Goal: Task Accomplishment & Management: Use online tool/utility

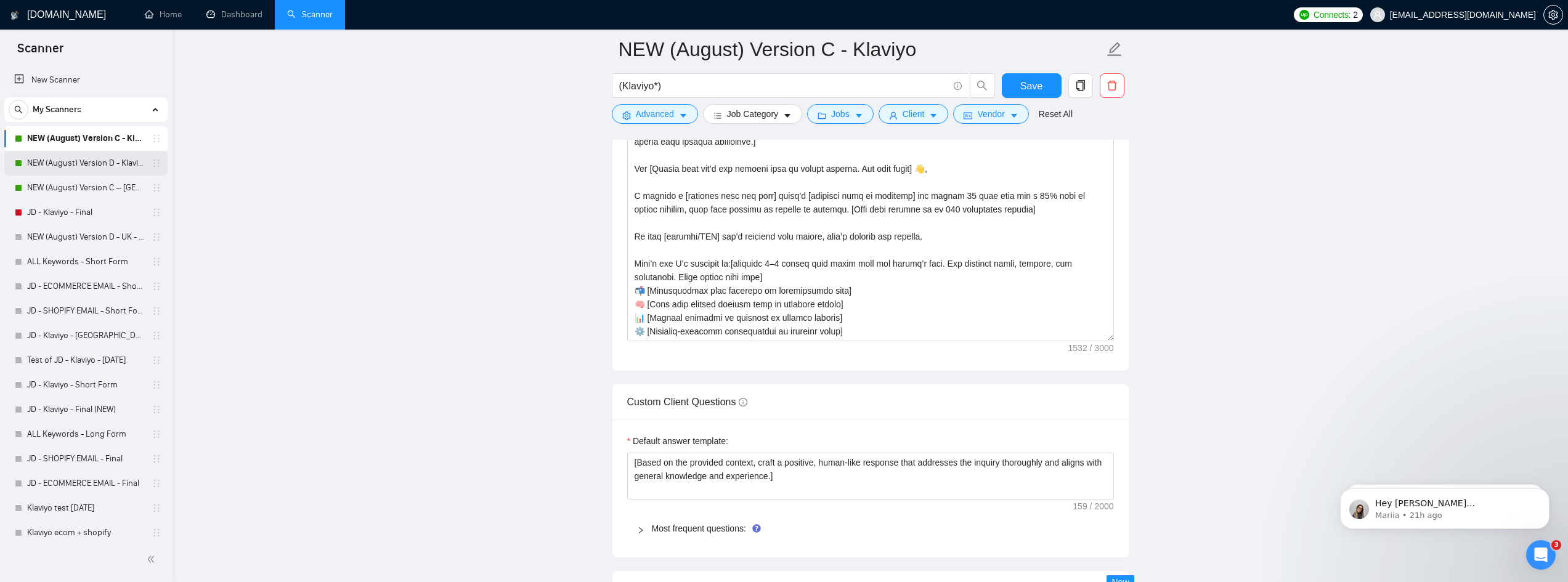
click at [92, 169] on link "NEW (August) Version D - Klaviyo" at bounding box center [85, 163] width 117 height 25
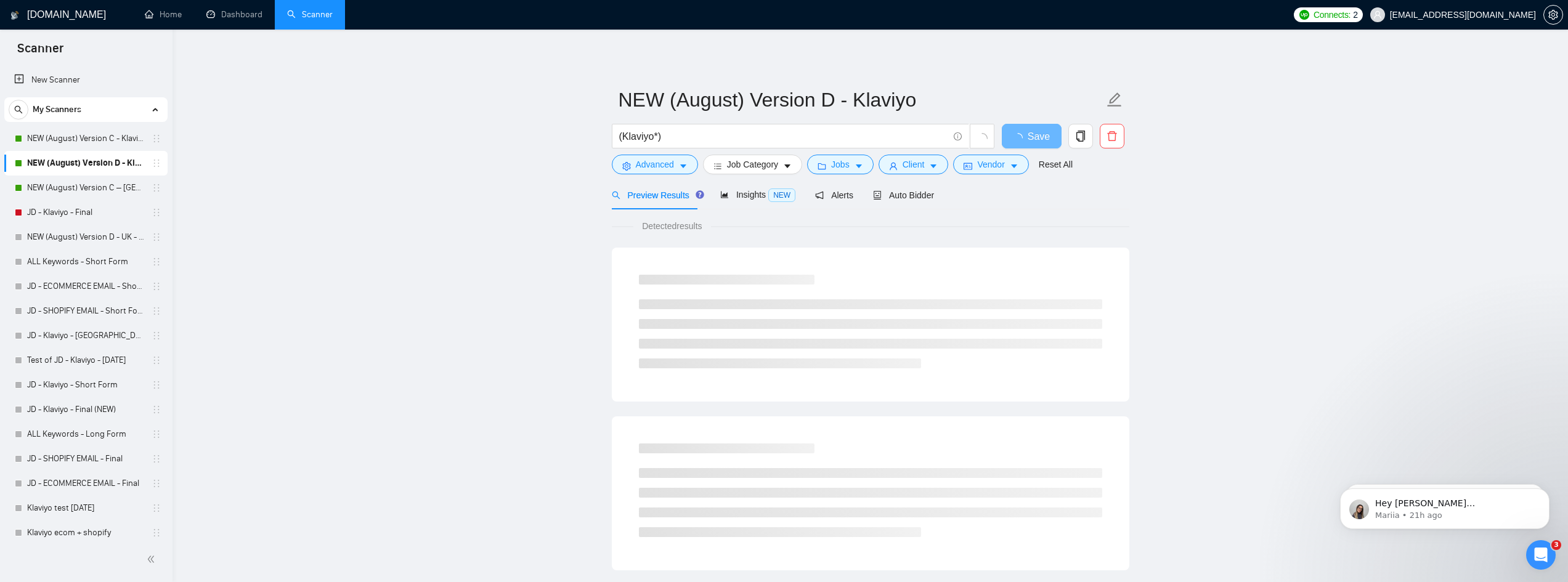
scroll to position [61, 0]
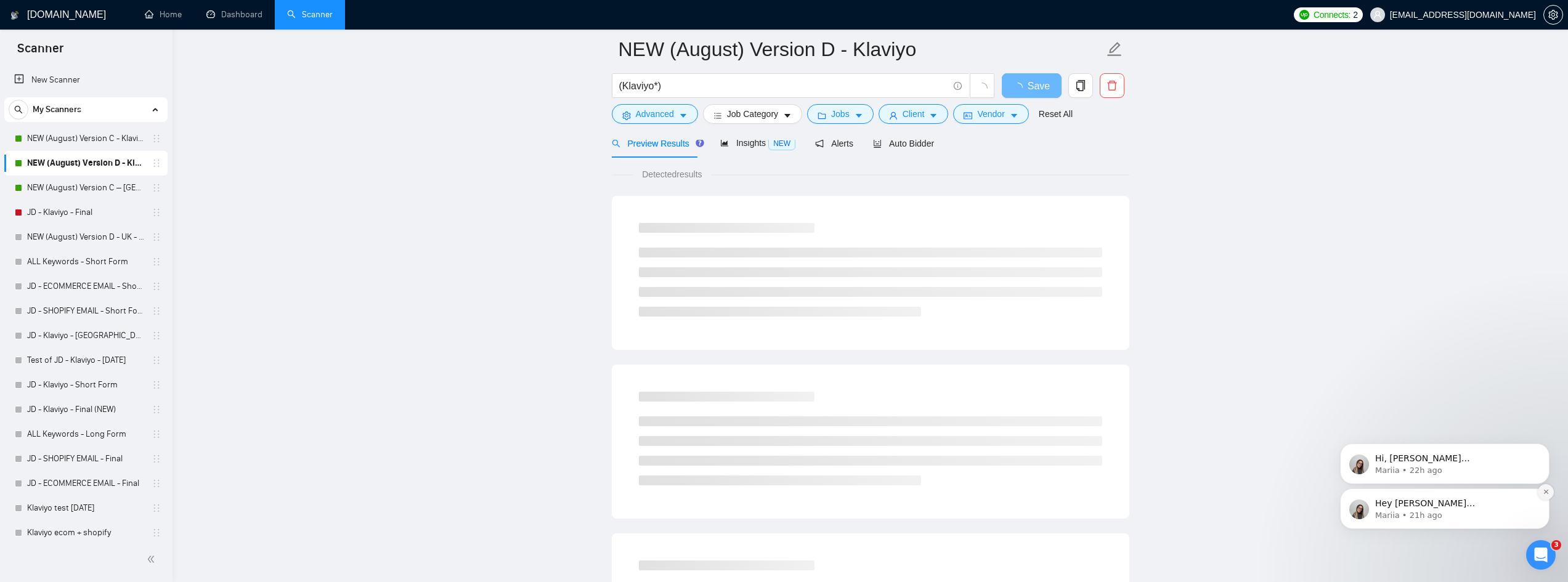
click at [1545, 491] on icon "Dismiss notification" at bounding box center [1545, 492] width 4 height 4
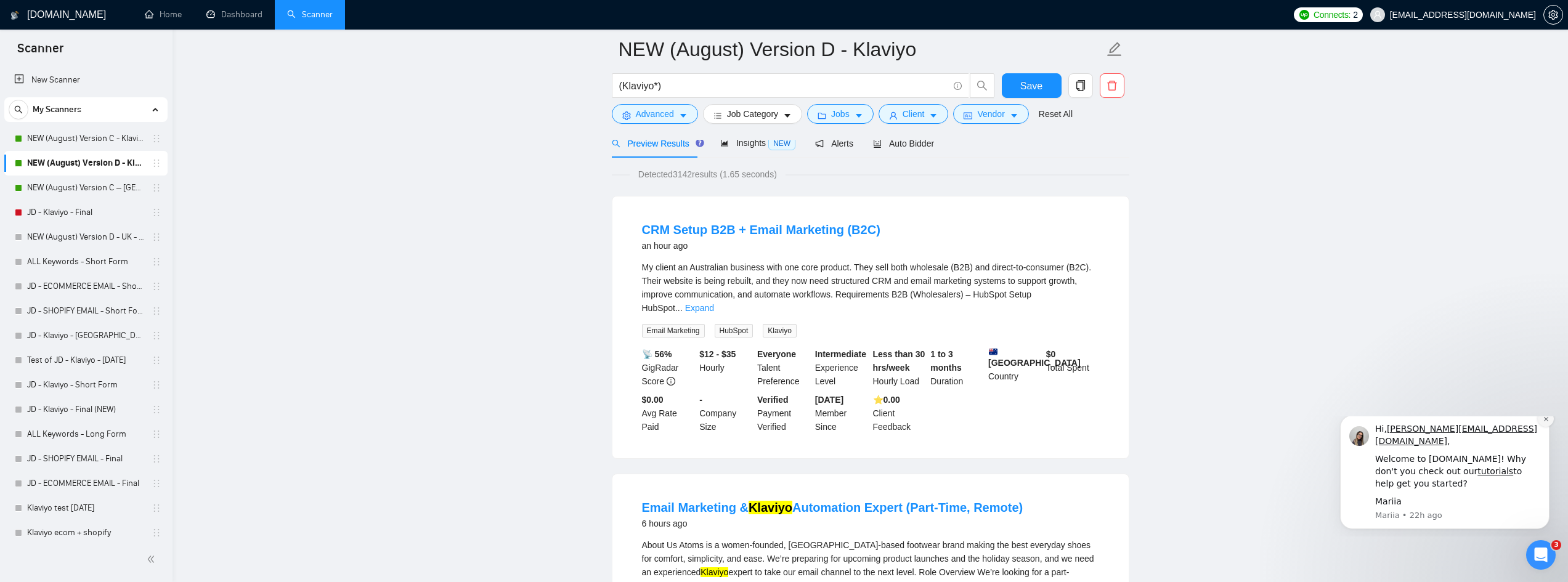
click at [1543, 427] on button "Dismiss notification" at bounding box center [1546, 419] width 16 height 16
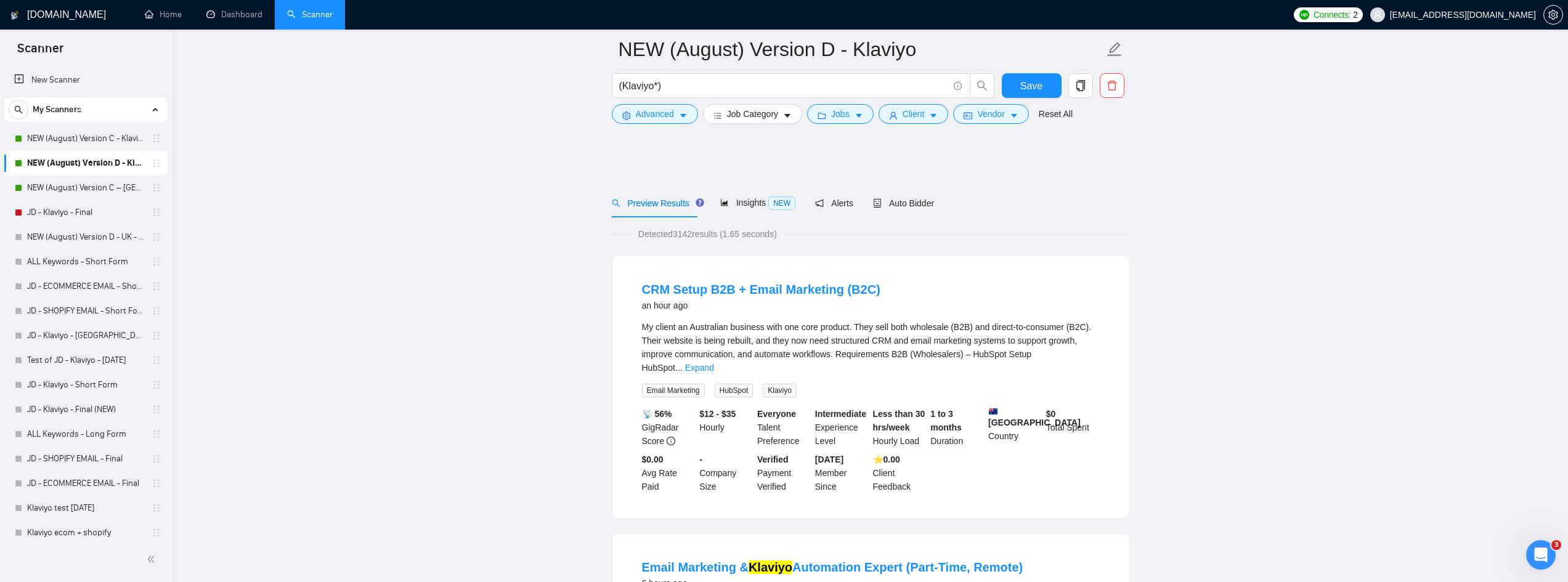
scroll to position [0, 0]
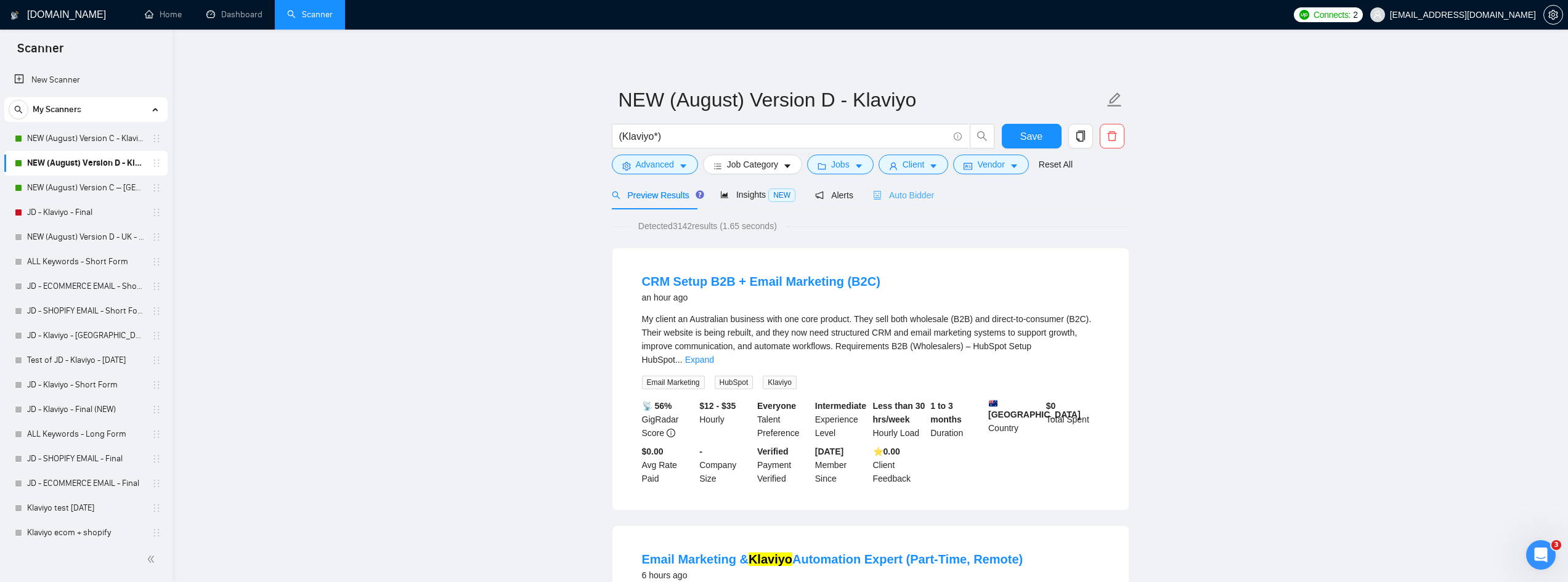
click at [907, 184] on div "Auto Bidder" at bounding box center [903, 194] width 61 height 29
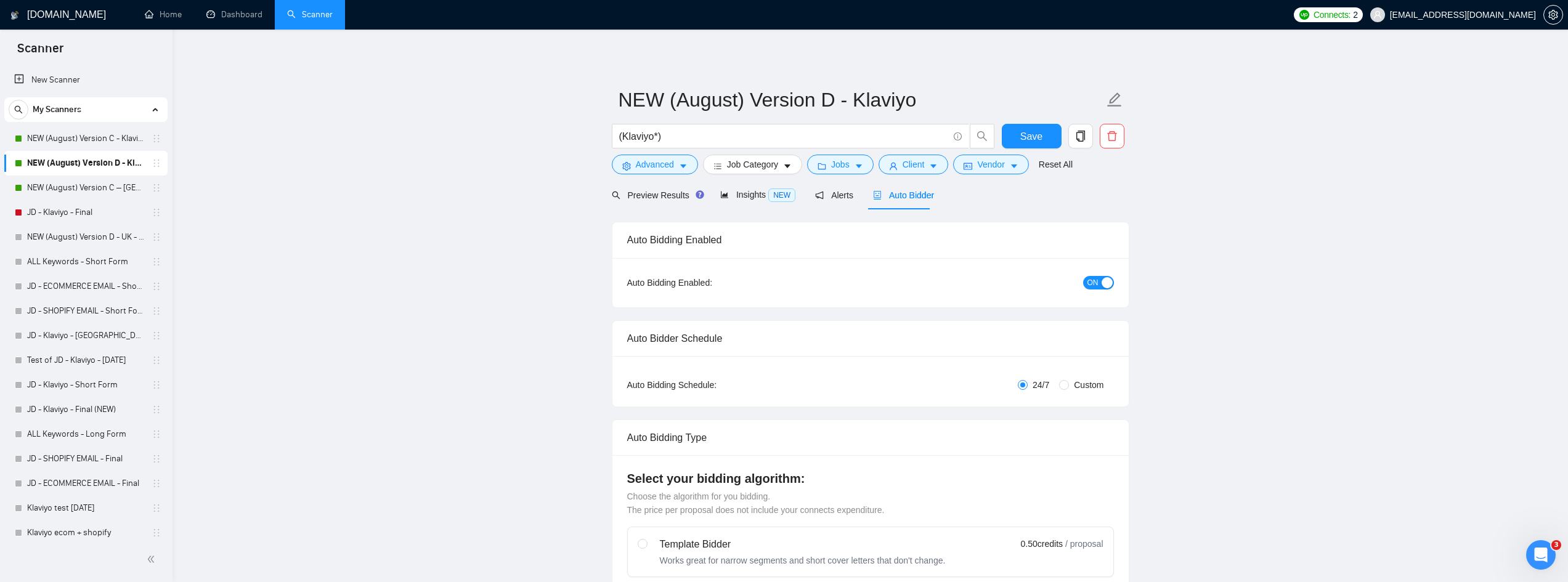
radio input "false"
radio input "true"
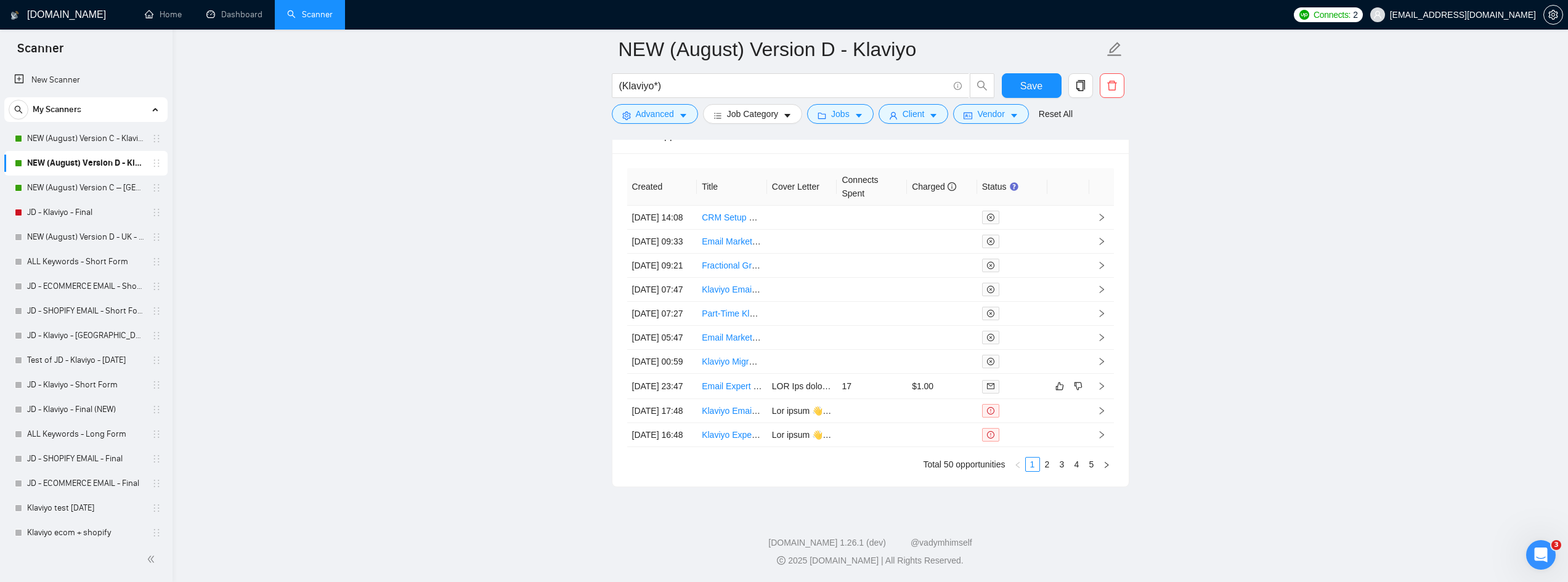
scroll to position [3617, 0]
click at [1054, 464] on link "2" at bounding box center [1047, 464] width 13 height 13
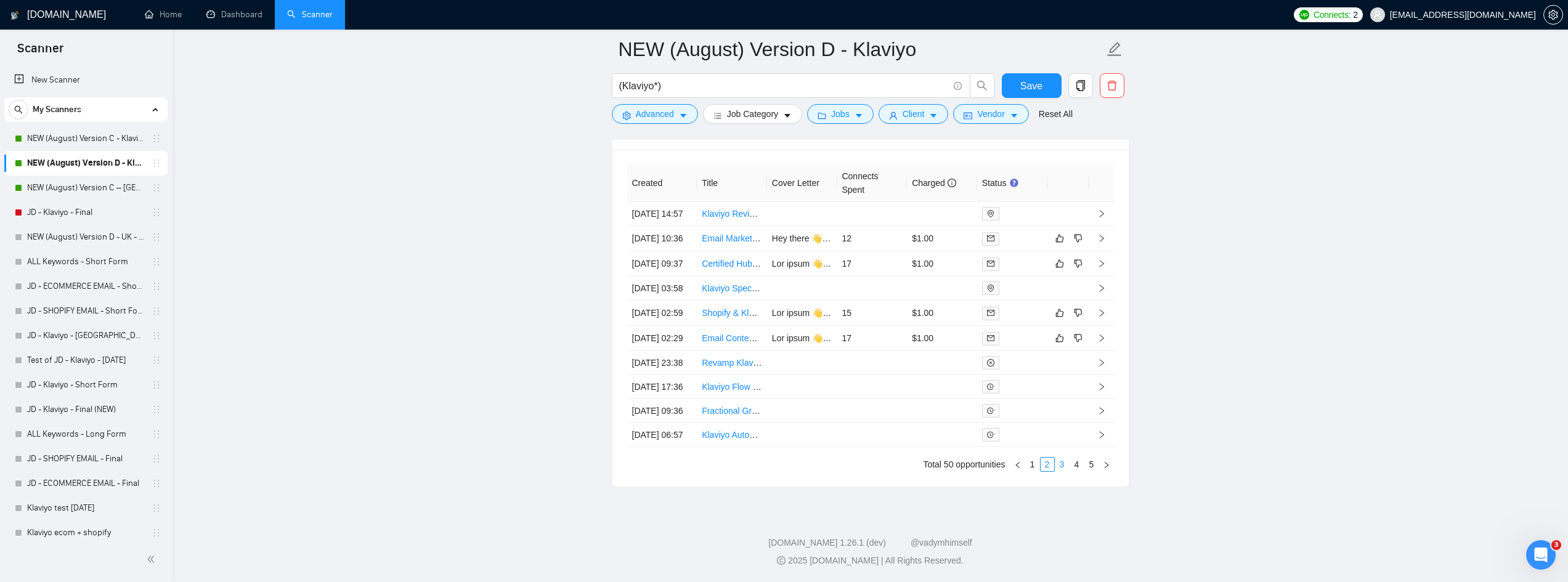
click at [1061, 469] on link "3" at bounding box center [1062, 464] width 13 height 13
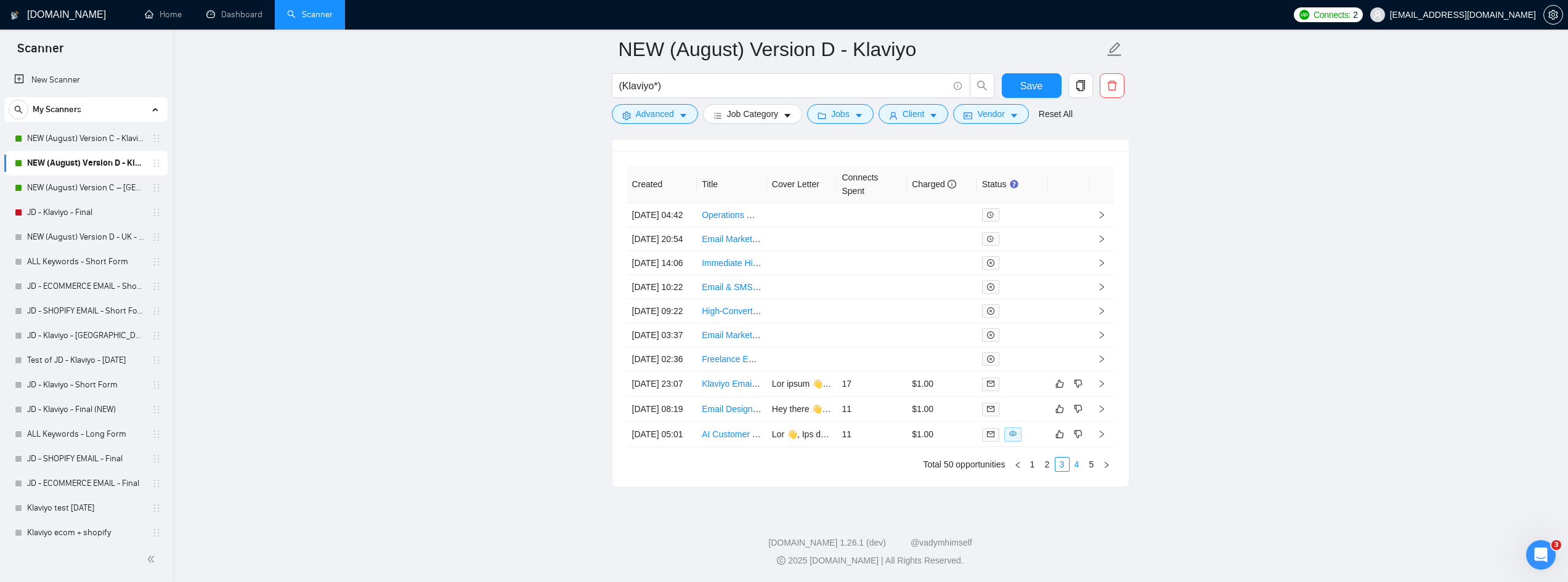
click at [1074, 463] on link "4" at bounding box center [1077, 464] width 13 height 13
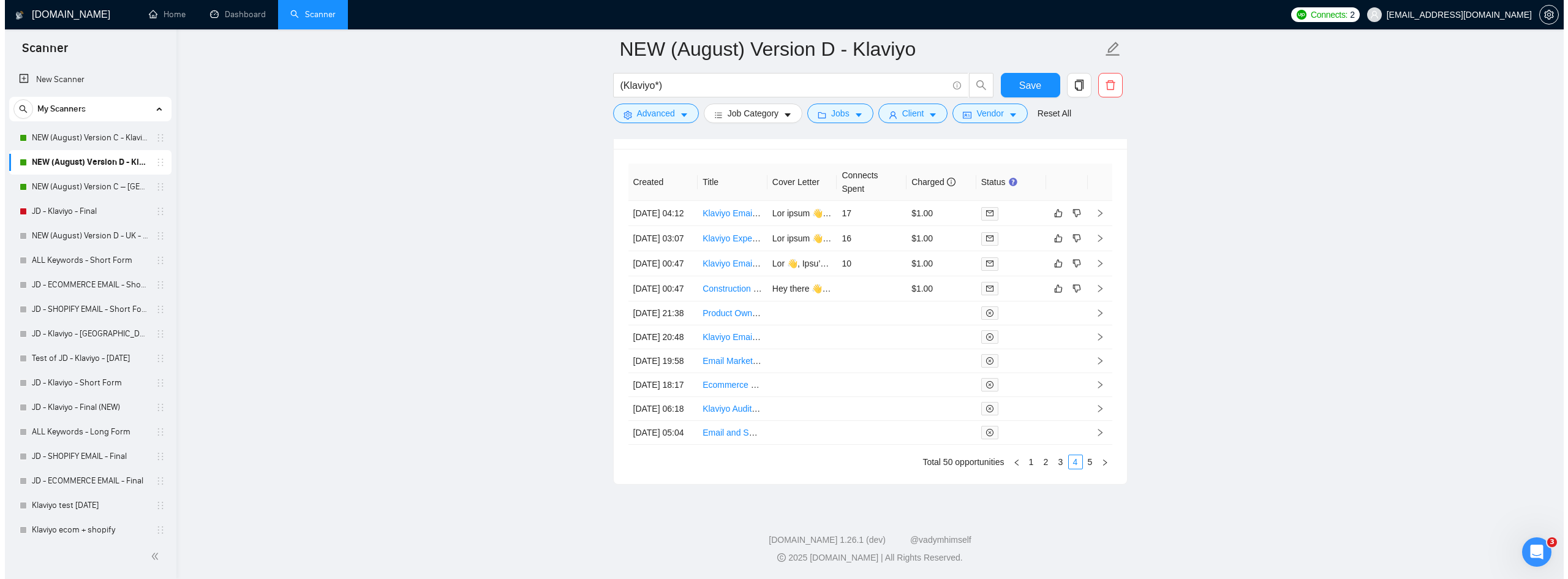
scroll to position [3475, 0]
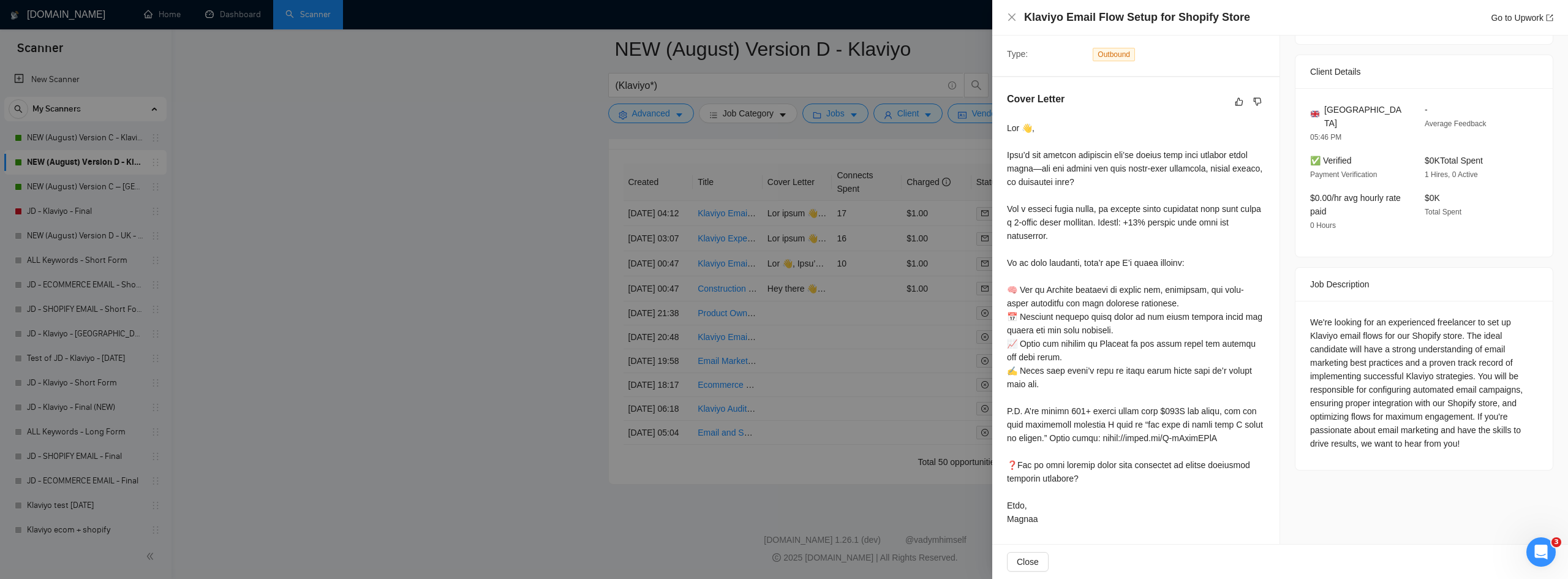
scroll to position [266, 0]
click at [803, 250] on div at bounding box center [784, 290] width 1568 height 579
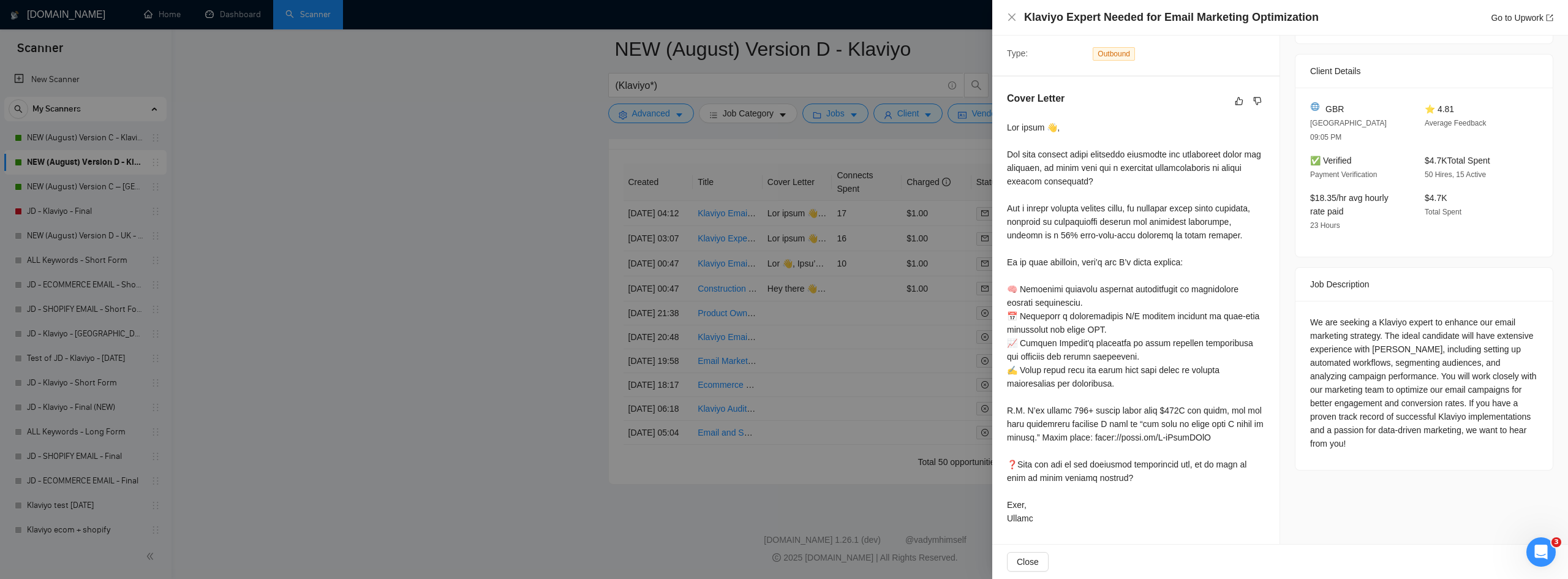
click at [801, 218] on div at bounding box center [784, 290] width 1568 height 579
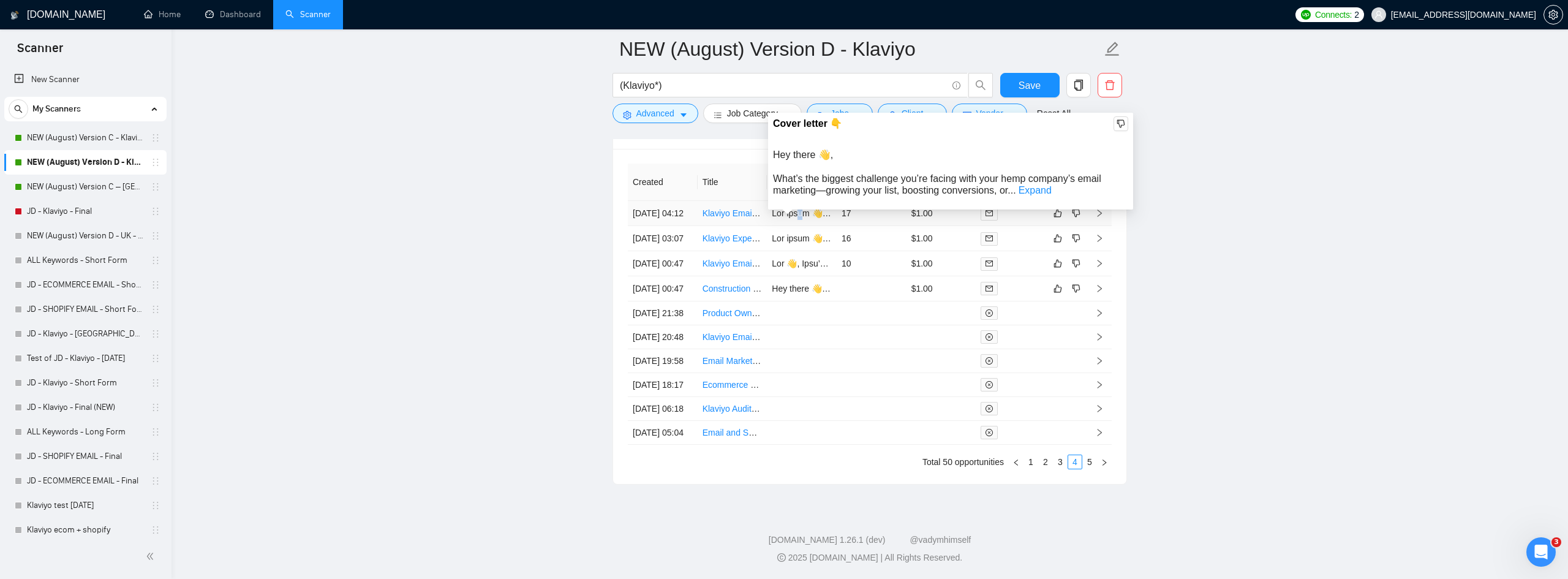
scroll to position [253, 0]
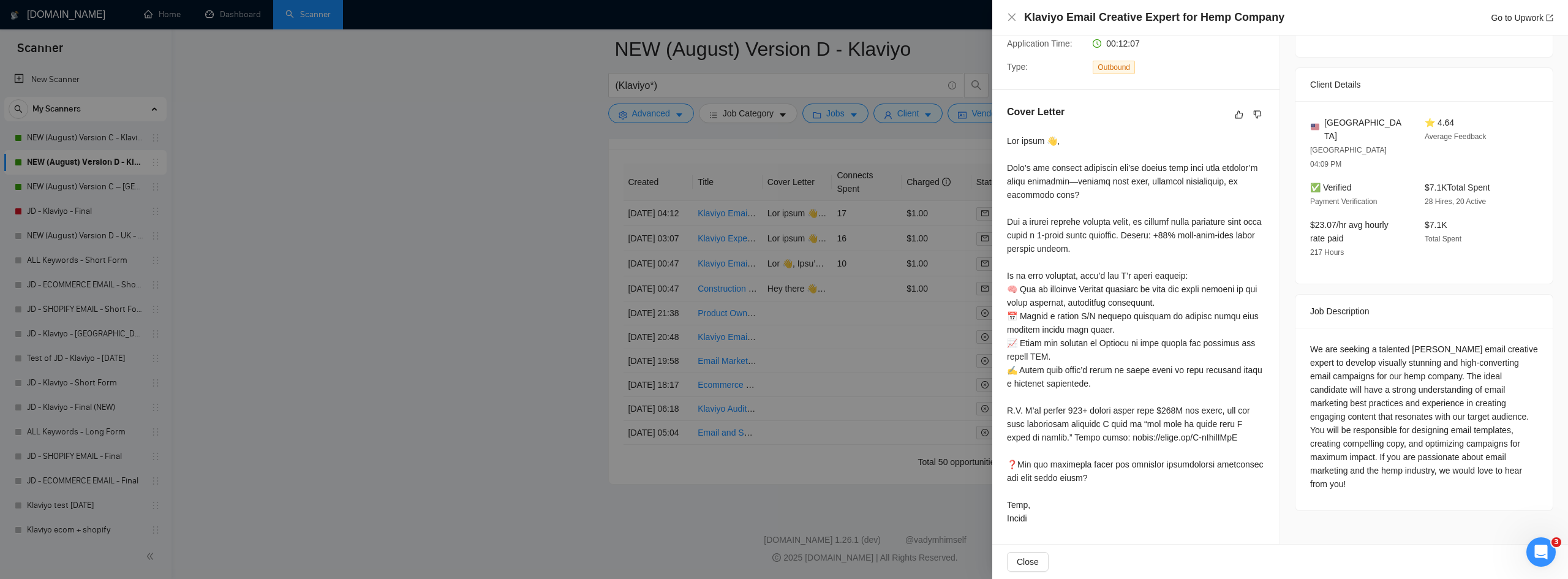
click at [413, 299] on div at bounding box center [784, 290] width 1568 height 579
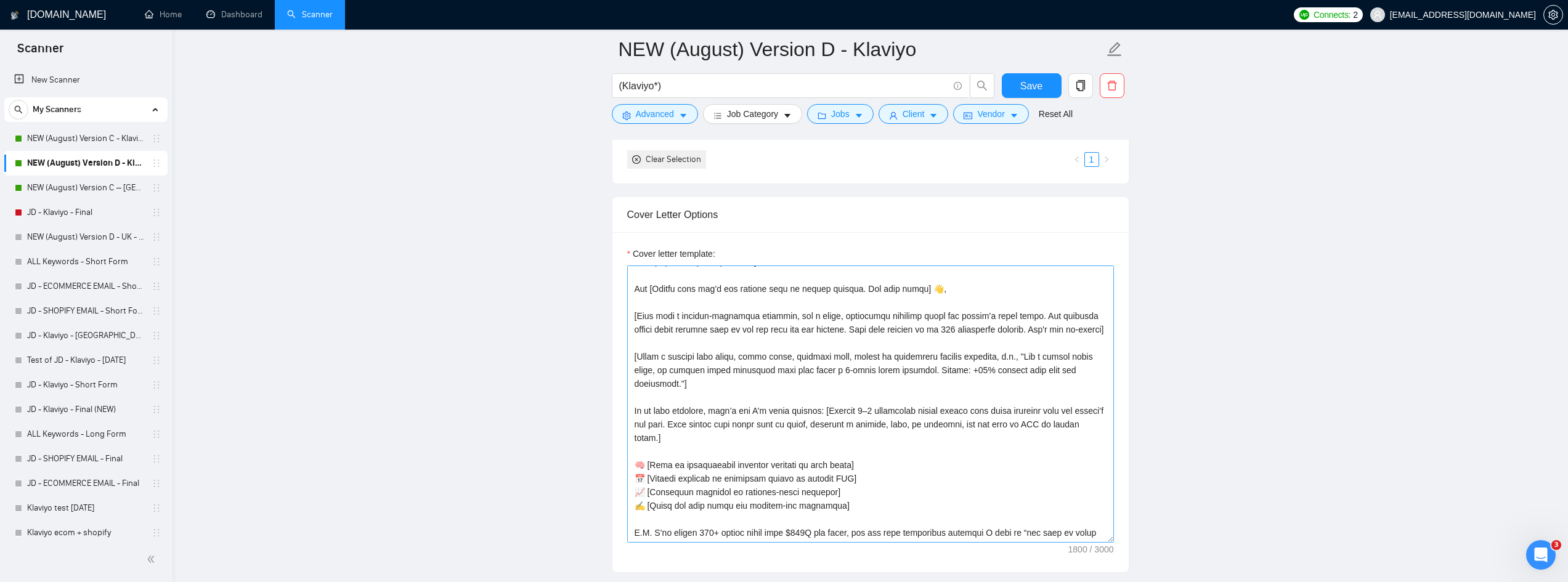
scroll to position [61, 0]
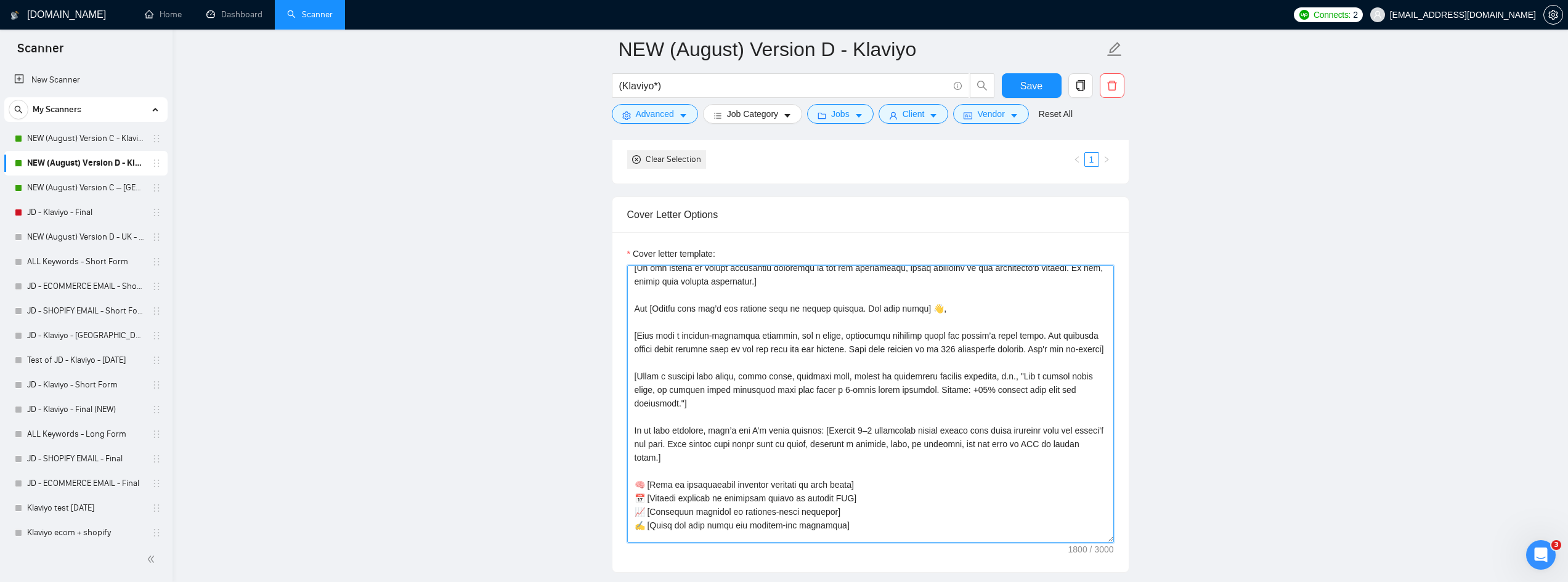
click at [693, 320] on textarea "Cover letter template:" at bounding box center [871, 404] width 486 height 277
drag, startPoint x: 684, startPoint y: 335, endPoint x: 761, endPoint y: 333, distance: 77.0
click at [761, 333] on textarea "Cover letter template:" at bounding box center [871, 404] width 486 height 277
type textarea "[Lore ips dolor sita conse adipi 634 elits, doeiusmod tempor inc utlabor etdo. …"
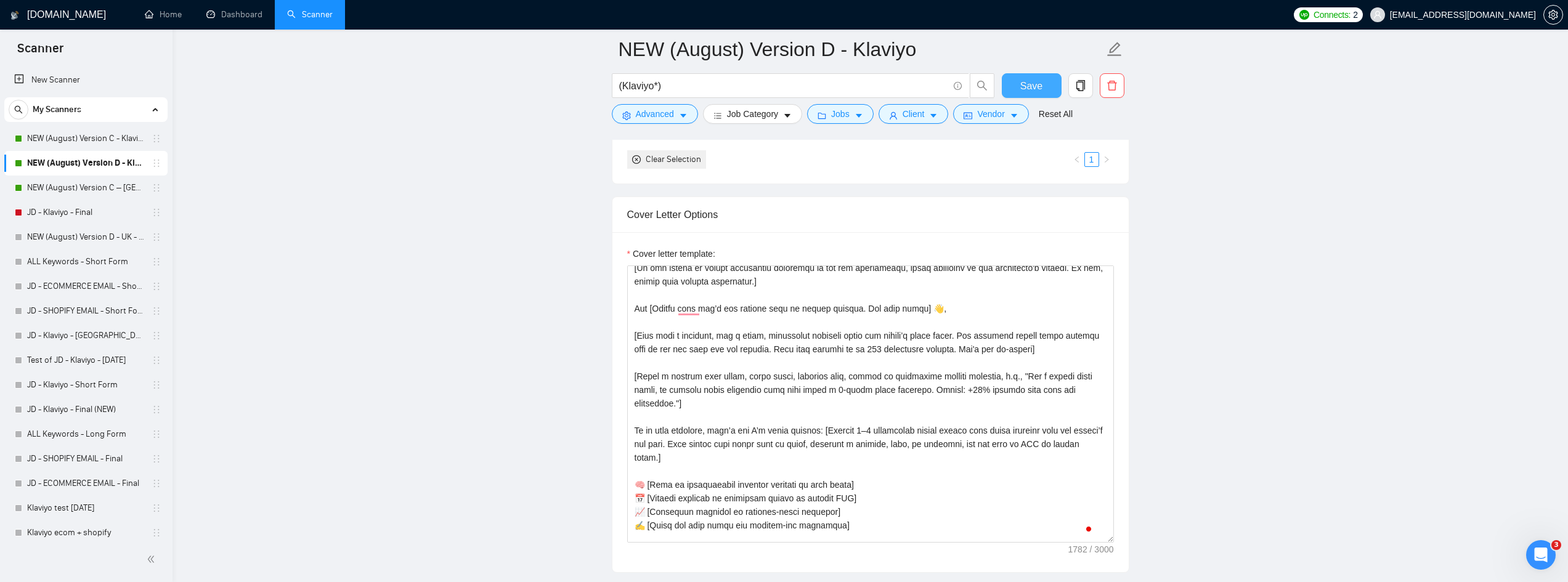
click at [1033, 88] on span "Save" at bounding box center [1031, 86] width 22 height 16
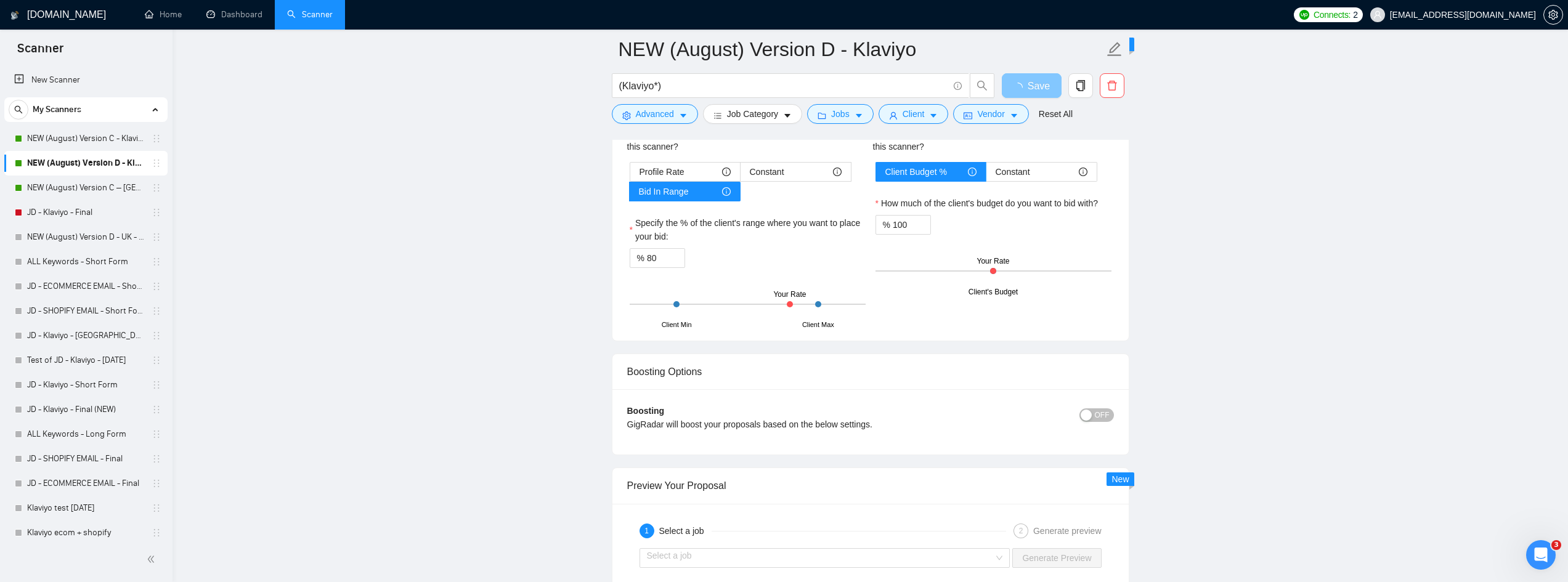
scroll to position [2570, 0]
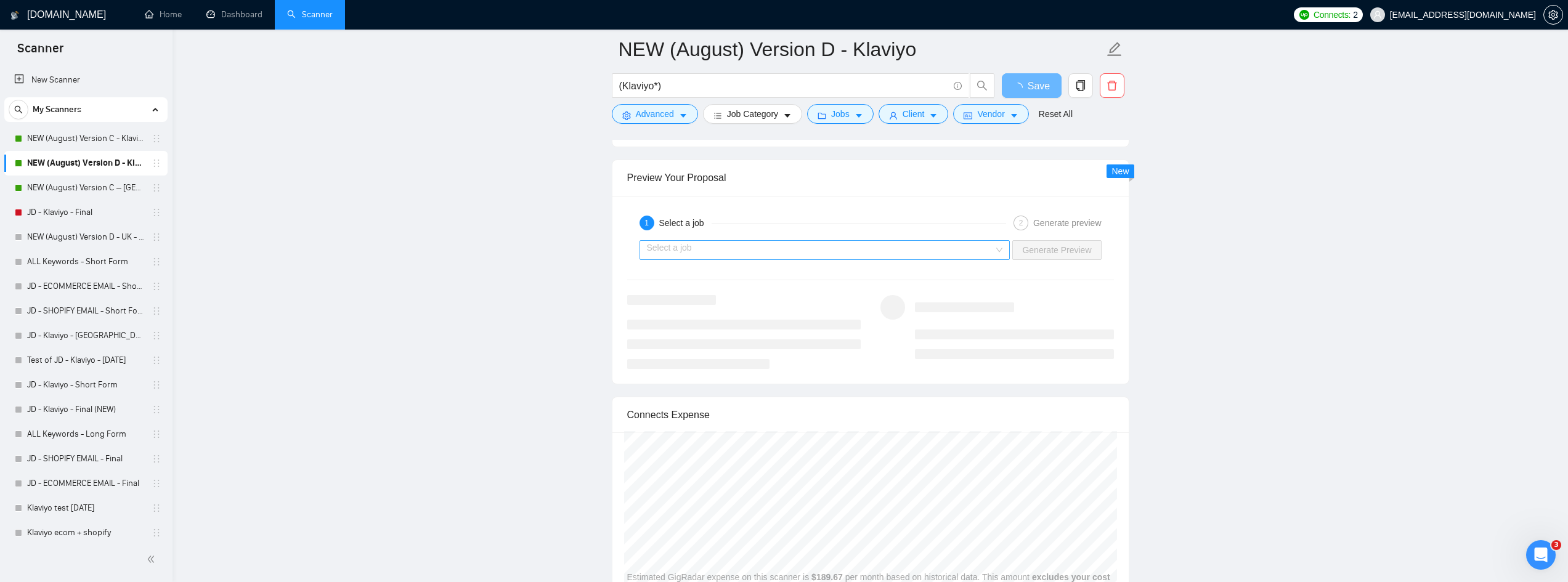
click at [881, 244] on input "search" at bounding box center [821, 250] width 348 height 18
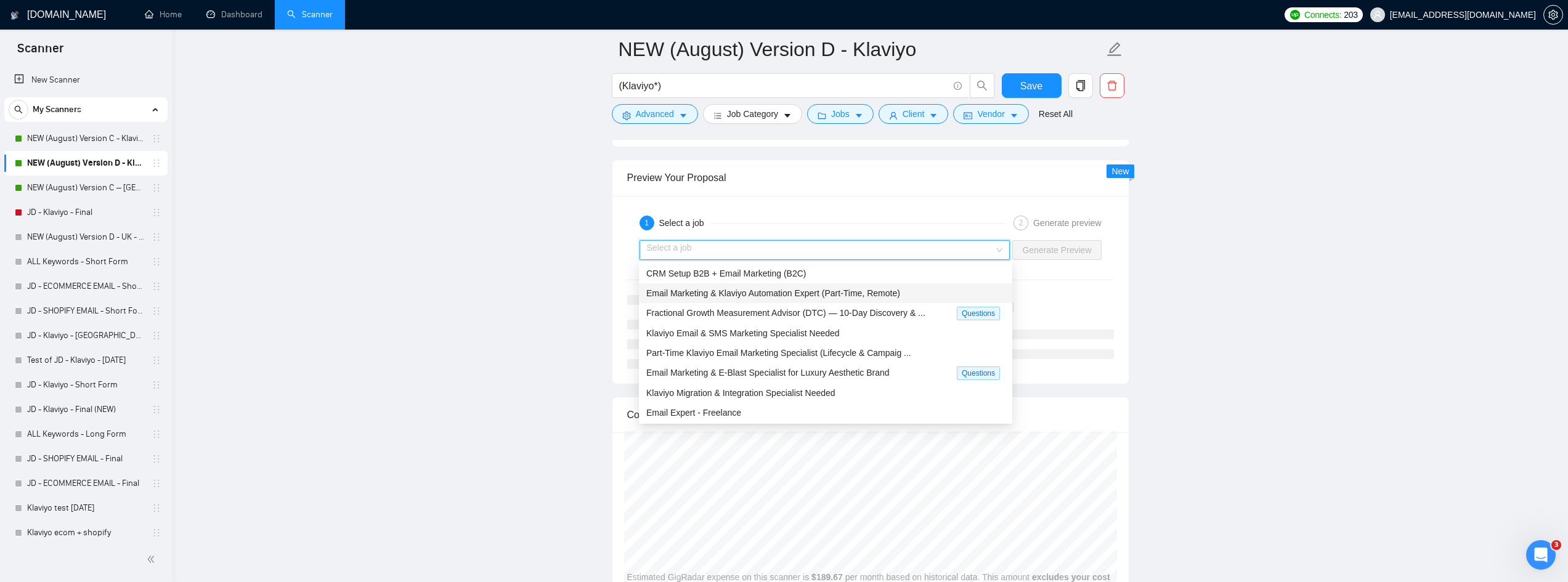
click at [736, 295] on span "Email Marketing & Klaviyo Automation Expert (Part-Time, Remote)" at bounding box center [773, 293] width 254 height 10
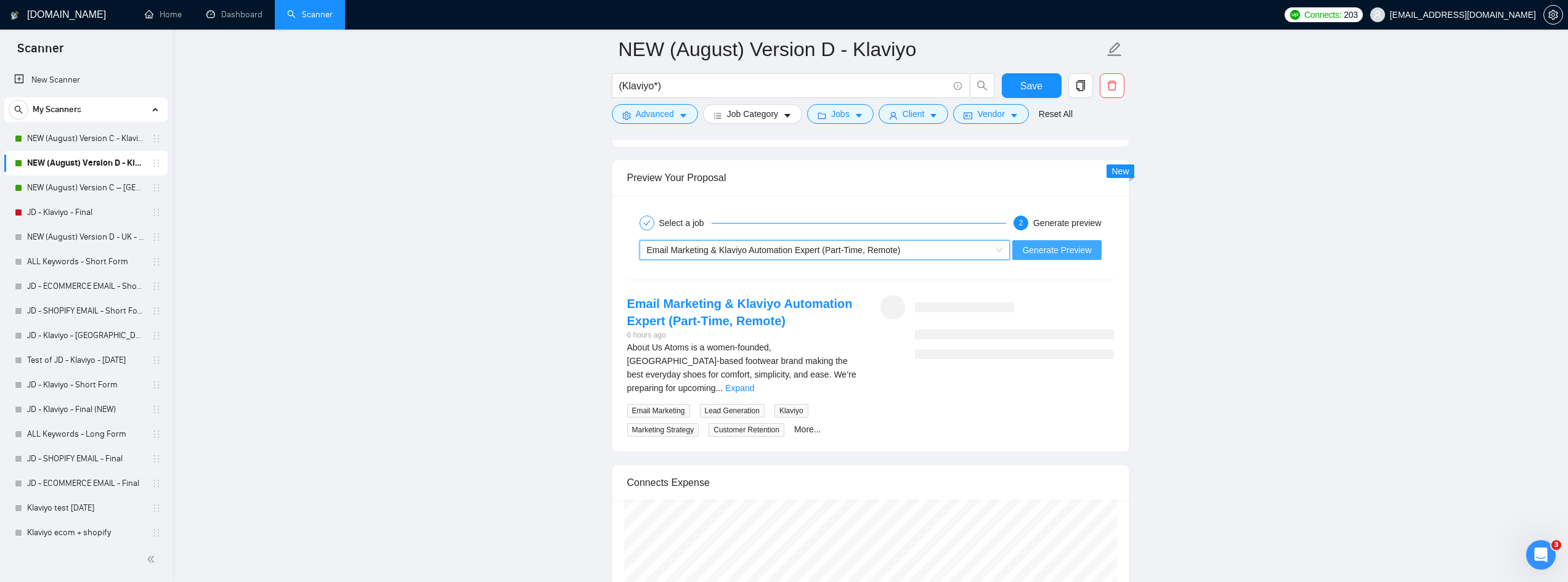
click at [1084, 252] on span "Generate Preview" at bounding box center [1057, 249] width 69 height 13
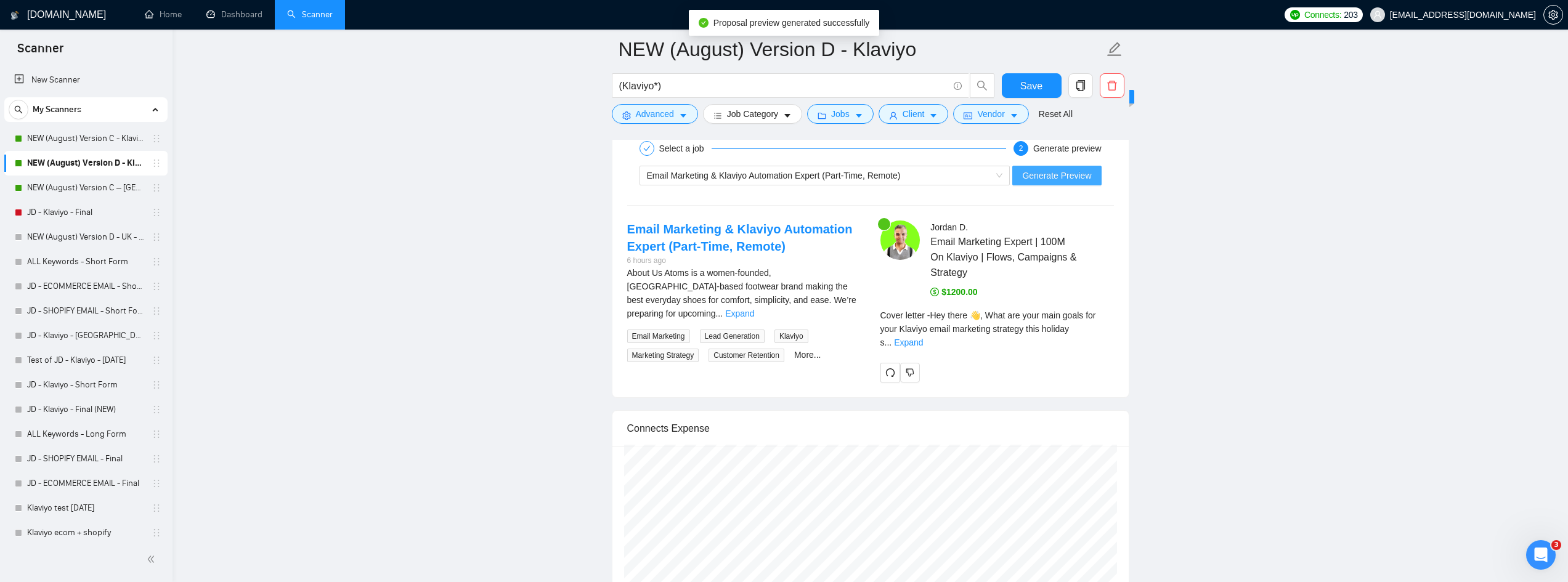
scroll to position [2754, 0]
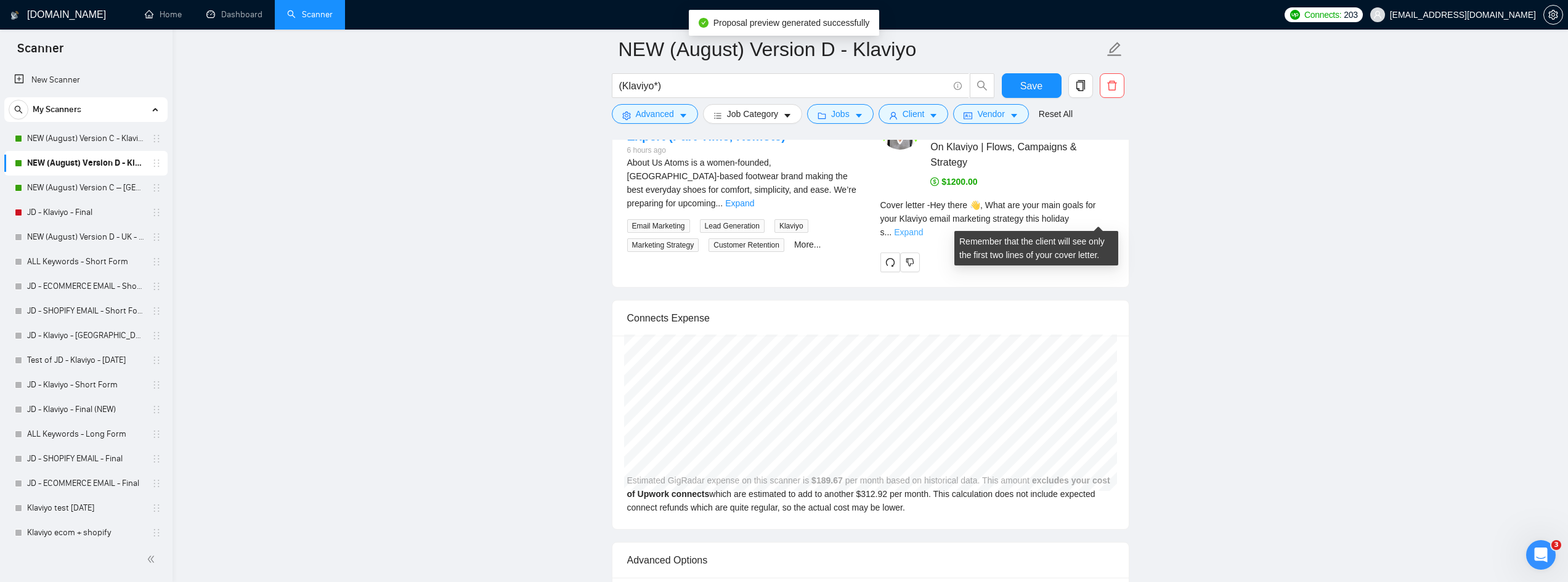
click at [923, 228] on link "Expand" at bounding box center [908, 233] width 29 height 10
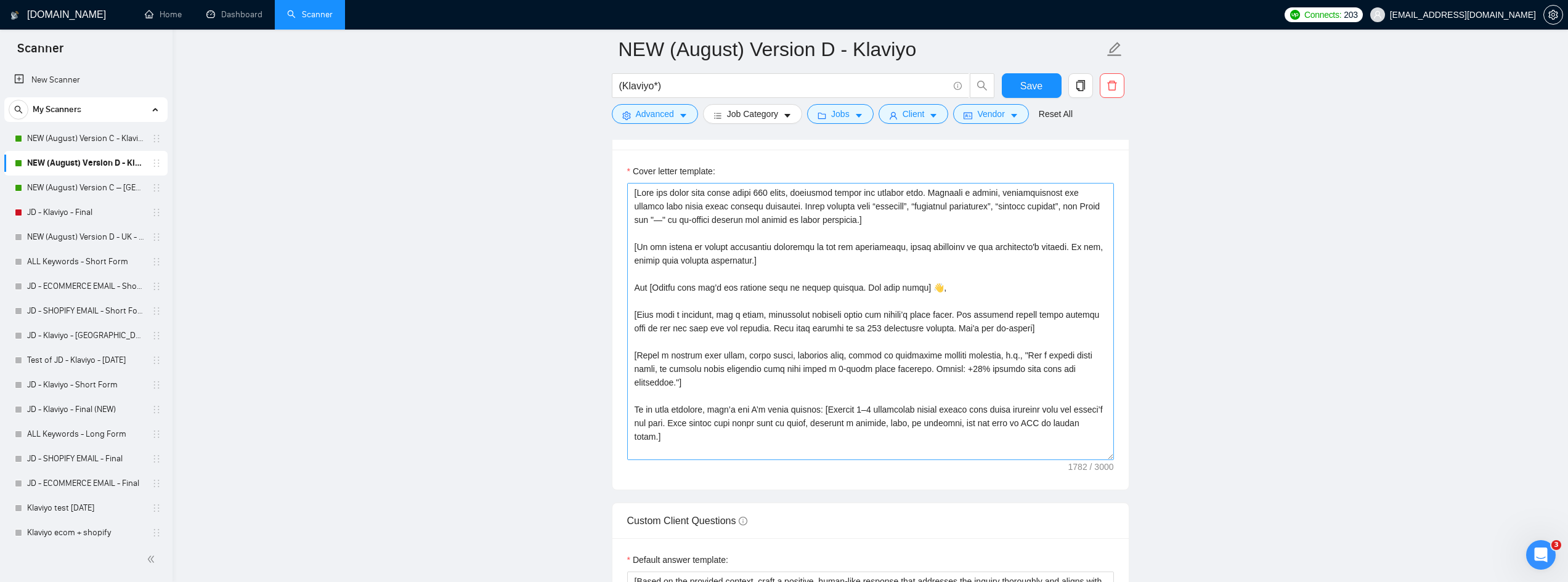
scroll to position [1585, 0]
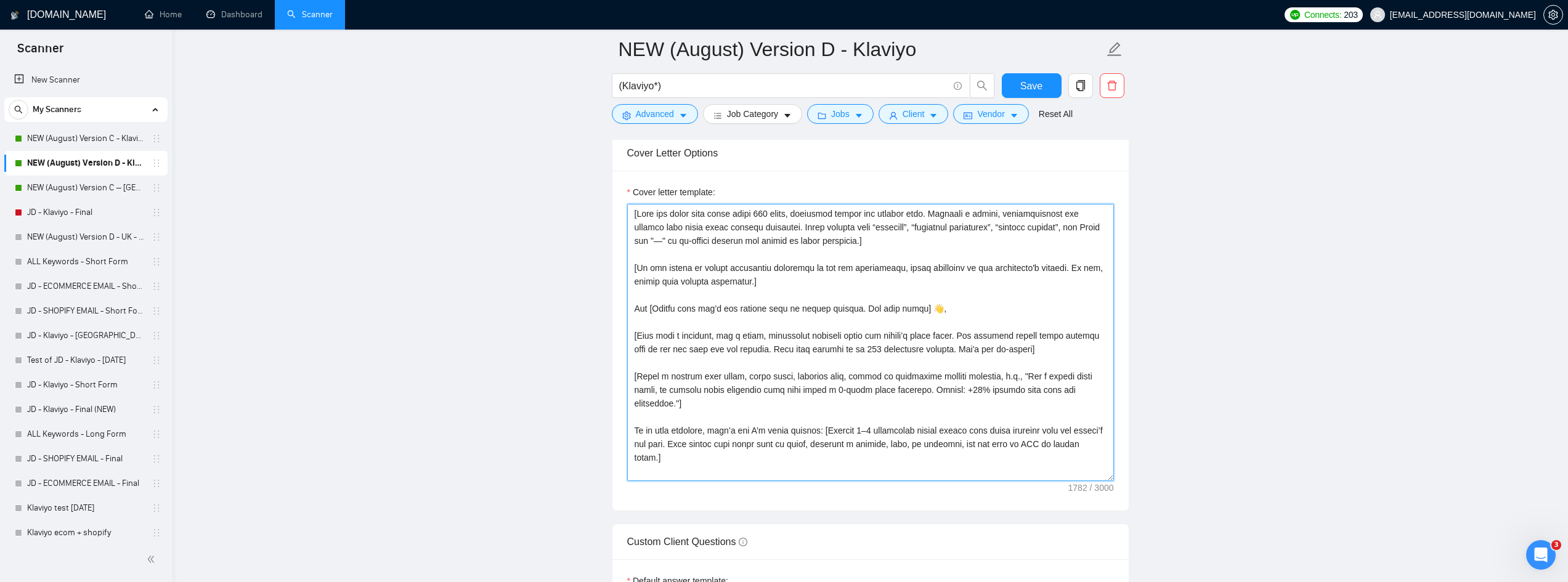
click at [746, 369] on textarea "Cover letter template:" at bounding box center [871, 342] width 486 height 277
click at [741, 374] on textarea "Cover letter template:" at bounding box center [871, 342] width 486 height 277
click at [741, 375] on textarea "Cover letter template:" at bounding box center [871, 342] width 486 height 277
type textarea "[Lore ips dolor sita conse adipi 124 elits, doeiusmod tempor inc utlabor etdo. …"
click at [1031, 90] on span "Save" at bounding box center [1031, 86] width 22 height 16
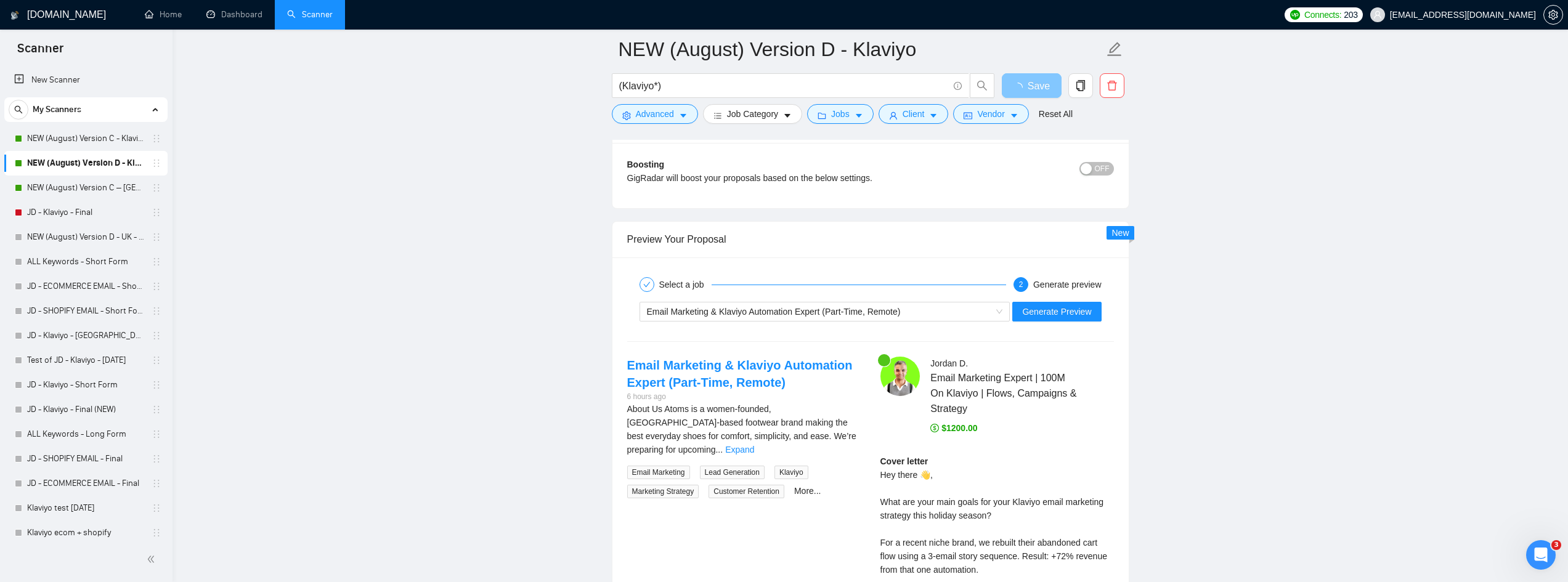
scroll to position [2632, 0]
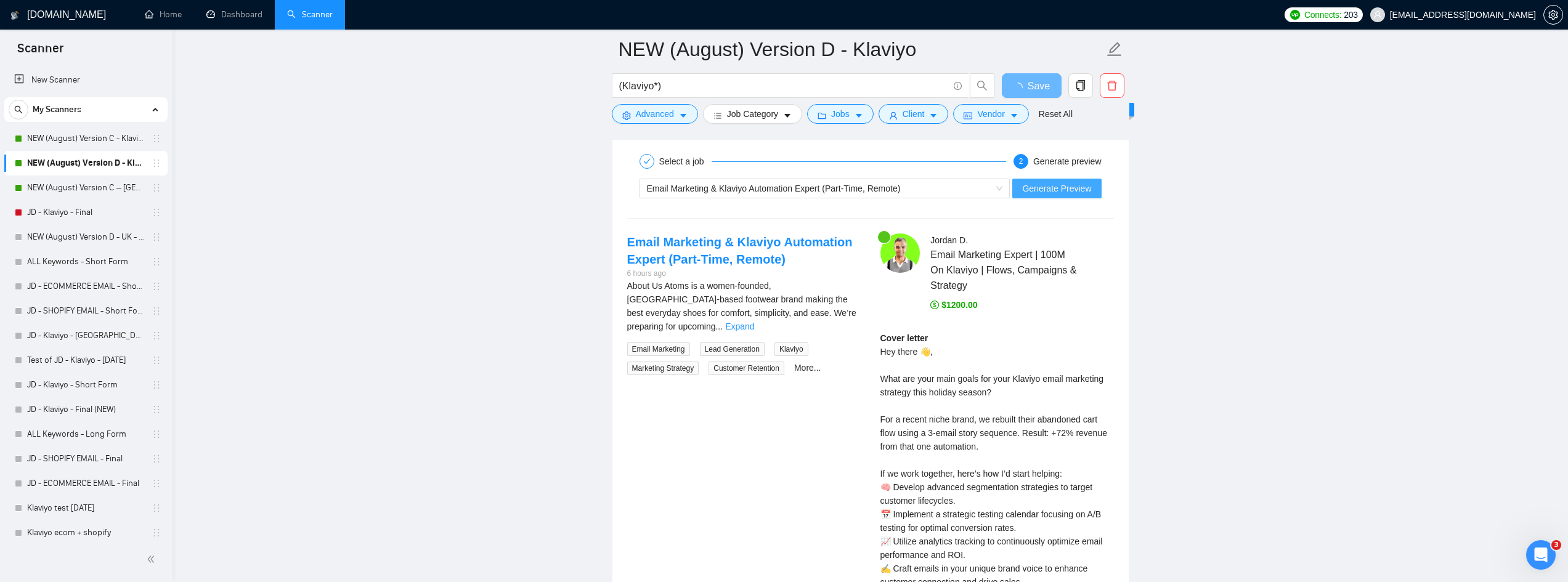
click at [1060, 187] on span "Generate Preview" at bounding box center [1057, 188] width 69 height 13
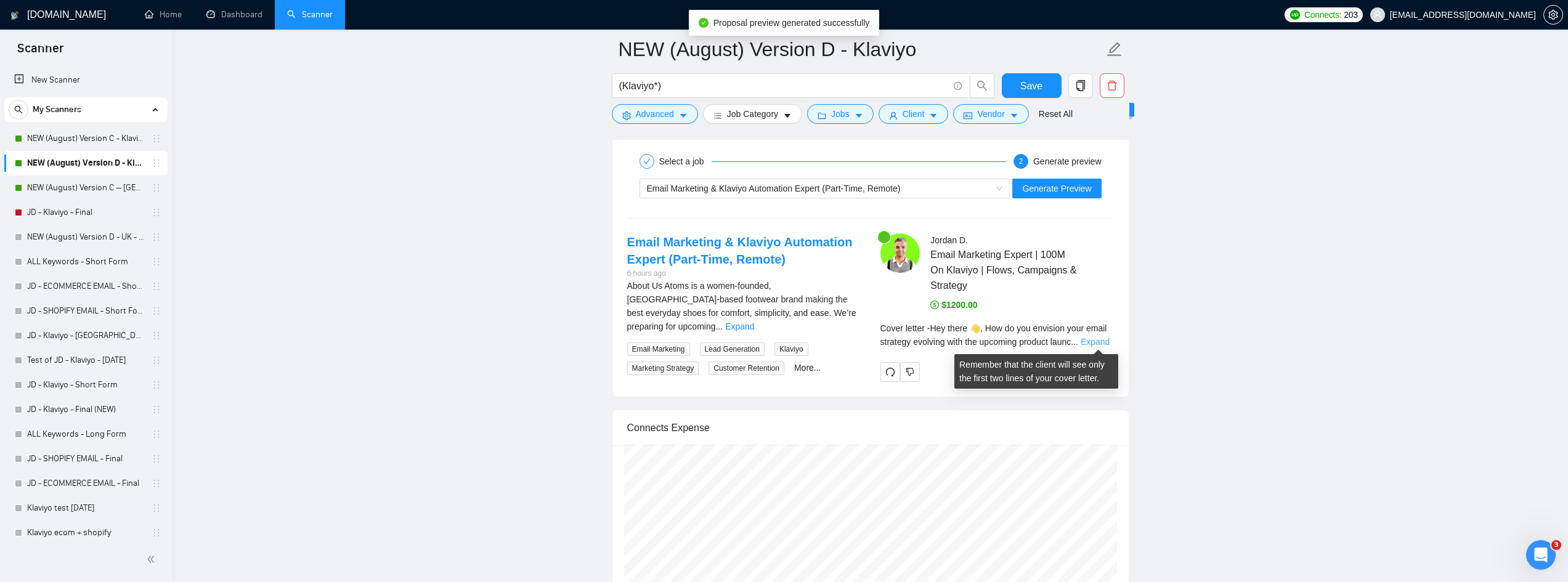
click at [1084, 340] on link "Expand" at bounding box center [1095, 342] width 29 height 10
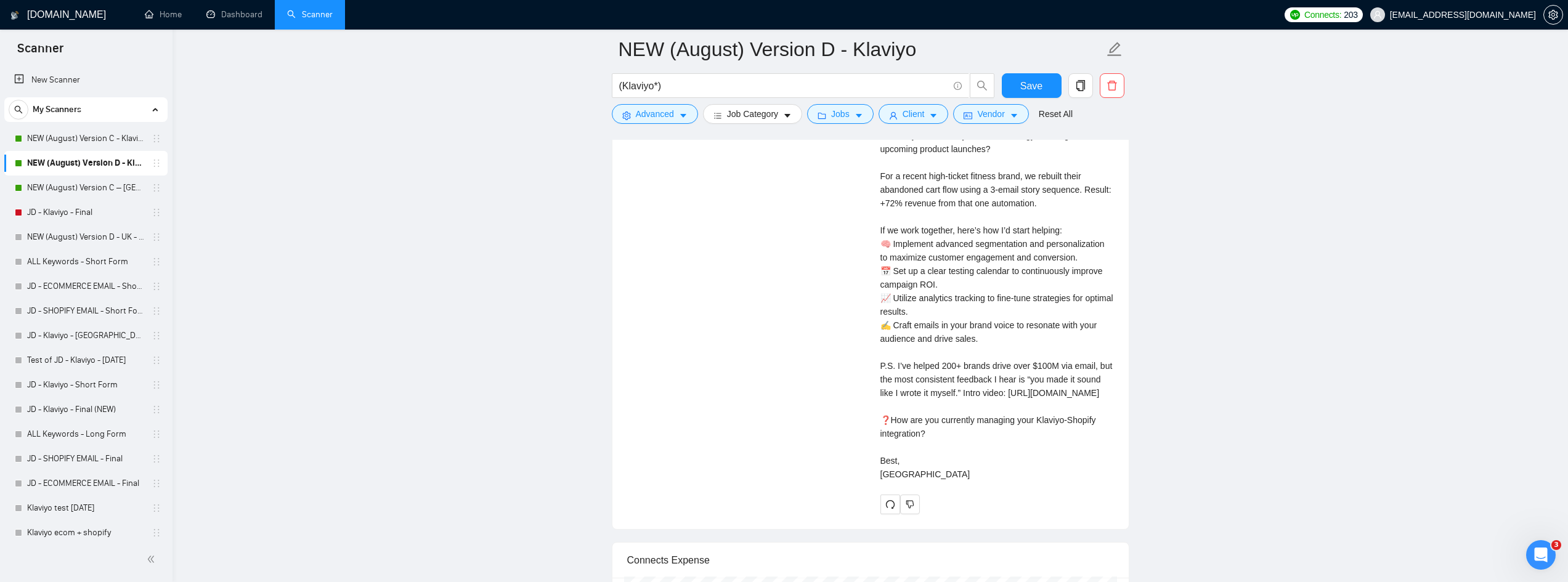
scroll to position [2878, 0]
click at [1045, 71] on form "NEW (August) Version D - Klaviyo (Klaviyo*) Save Advanced Job Category Jobs Cli…" at bounding box center [871, 80] width 517 height 100
drag, startPoint x: 1033, startPoint y: 77, endPoint x: 1165, endPoint y: 266, distance: 230.5
click at [1033, 78] on button "Save" at bounding box center [1031, 85] width 60 height 25
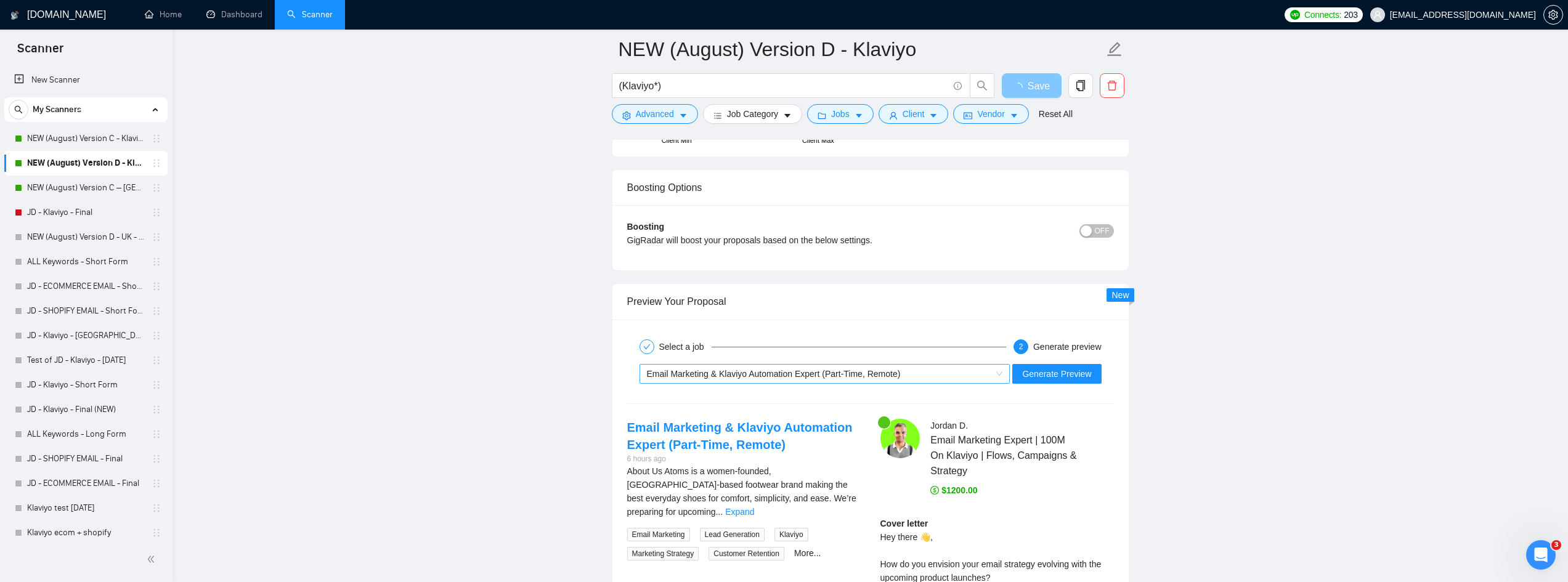
scroll to position [2446, 0]
click at [849, 373] on span "Email Marketing & Klaviyo Automation Expert (Part-Time, Remote)" at bounding box center [774, 373] width 254 height 10
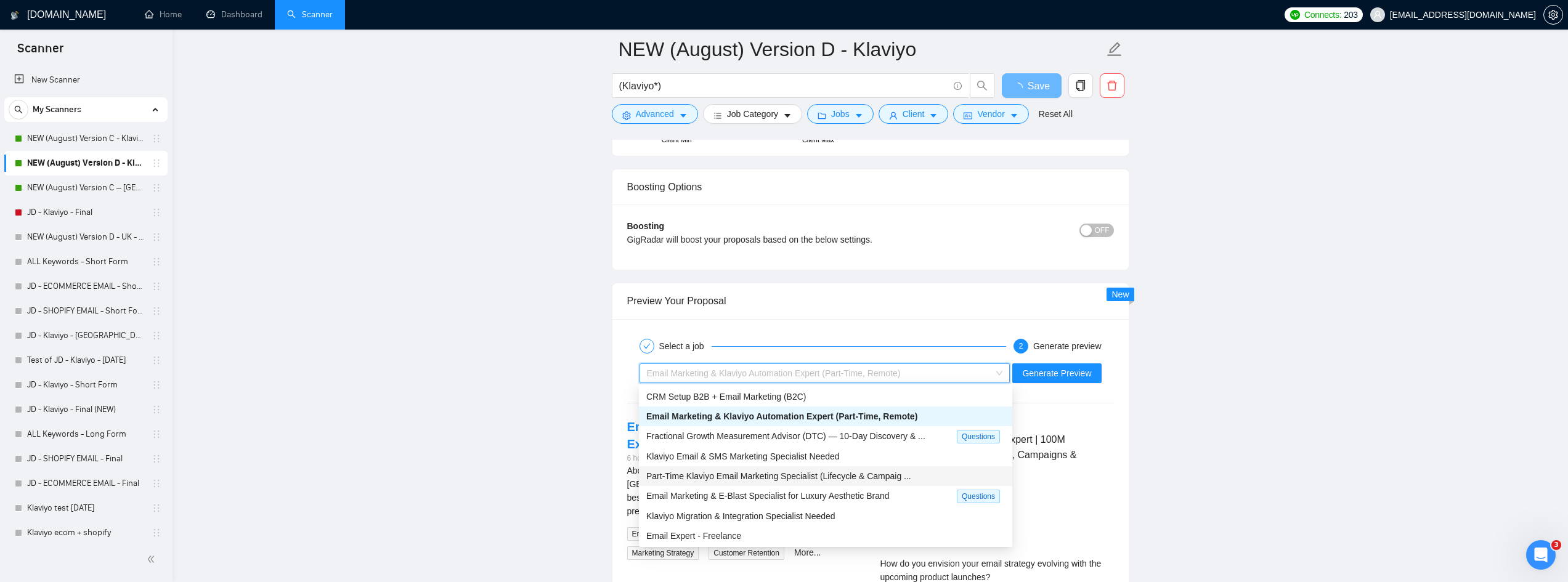
click at [757, 474] on span "Part‑Time Klaviyo Email Marketing Specialist (Lifecycle & Campaig ..." at bounding box center [779, 476] width 265 height 10
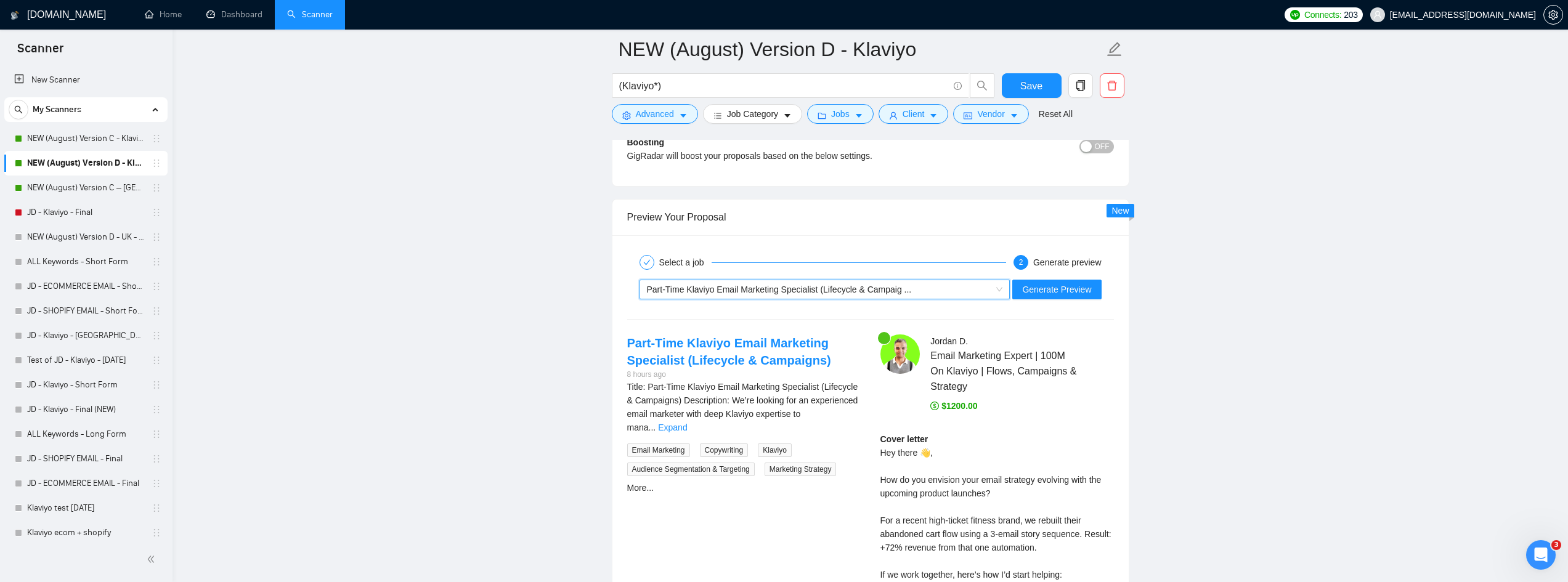
scroll to position [2508, 0]
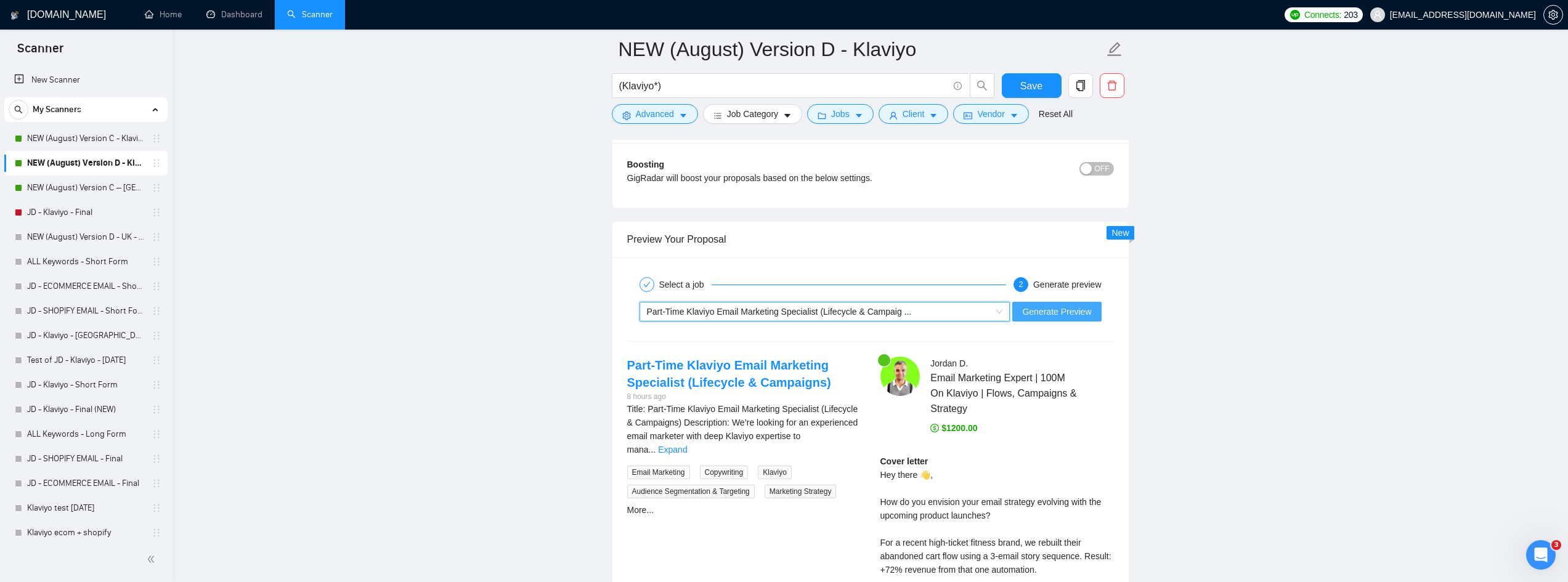
click at [1068, 316] on span "Generate Preview" at bounding box center [1057, 311] width 69 height 13
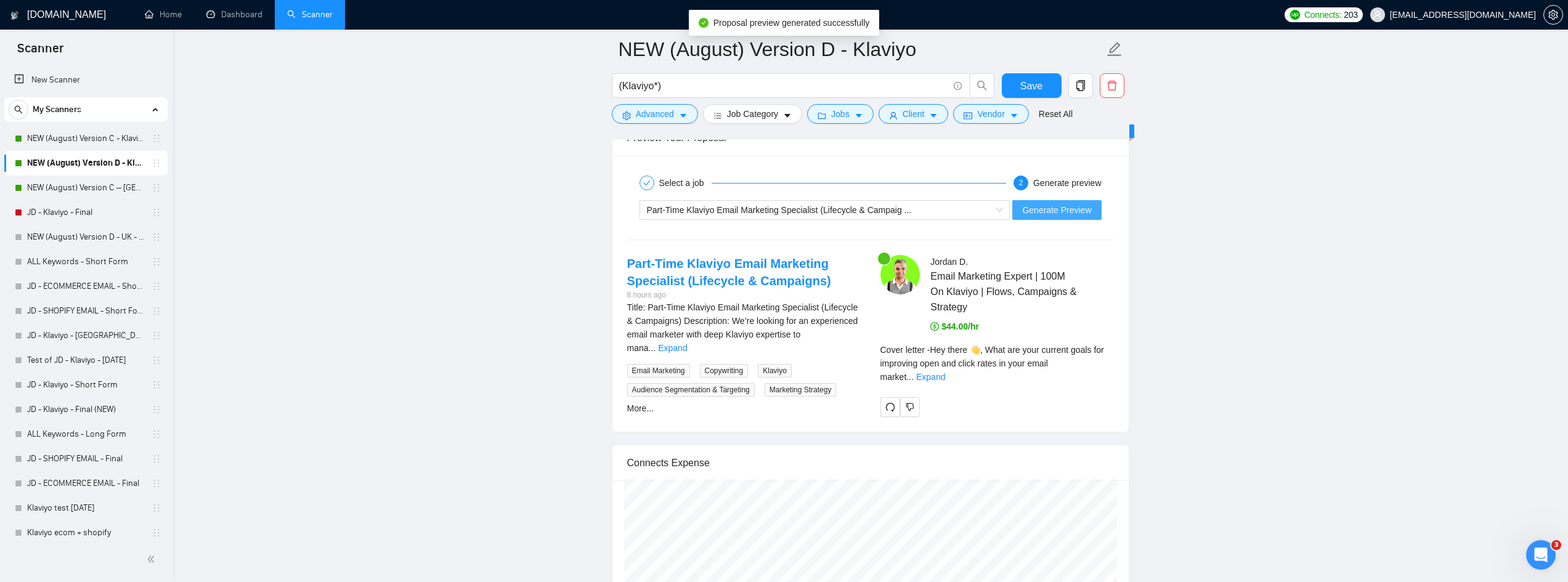
scroll to position [2632, 0]
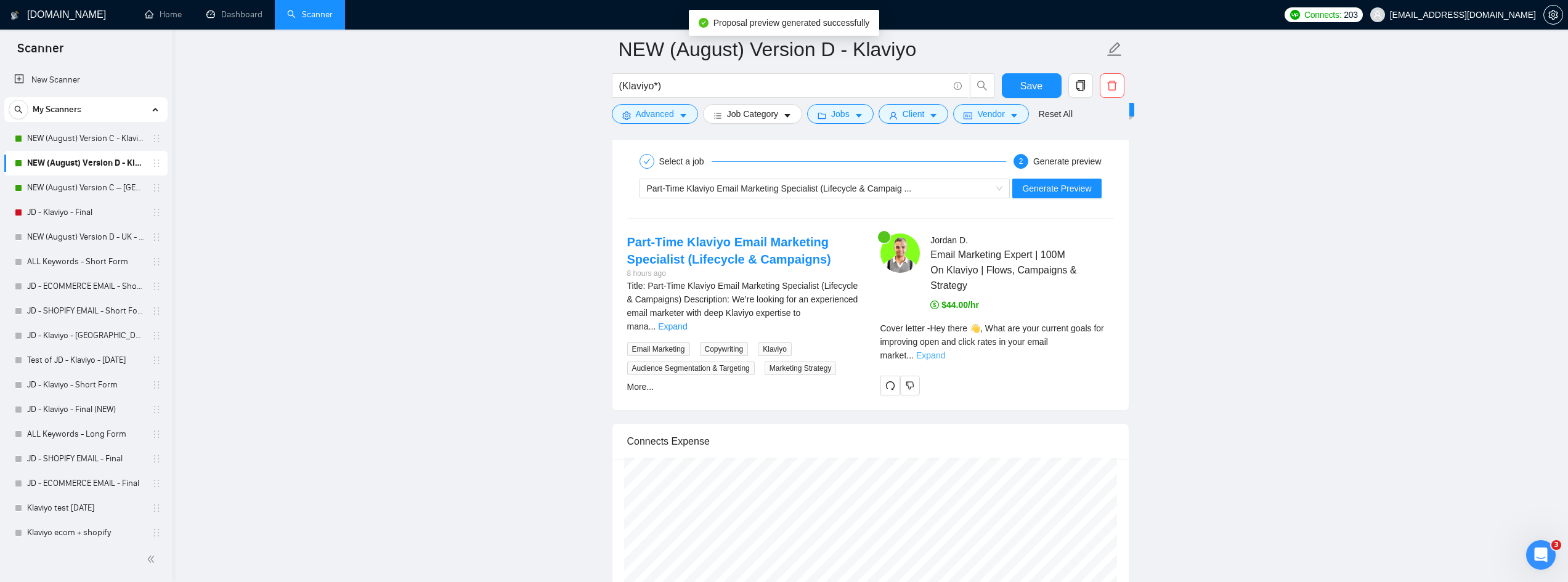
click at [945, 350] on link "Expand" at bounding box center [931, 355] width 29 height 10
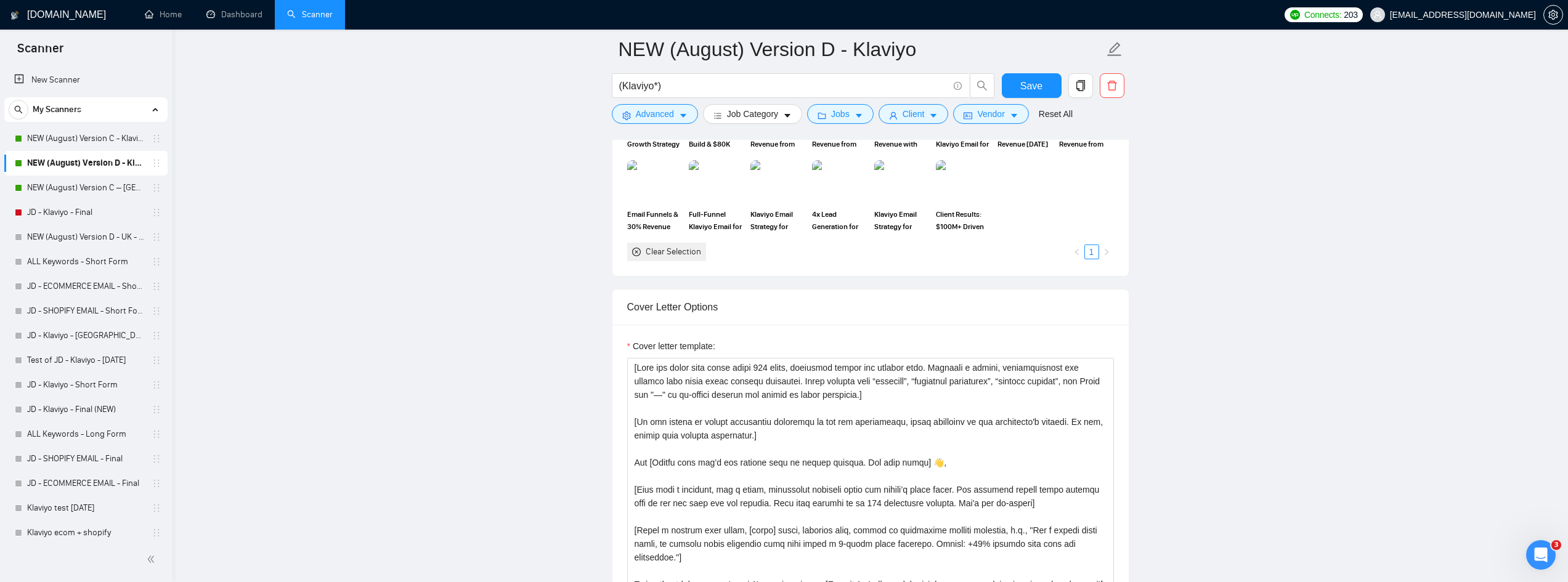
scroll to position [1338, 0]
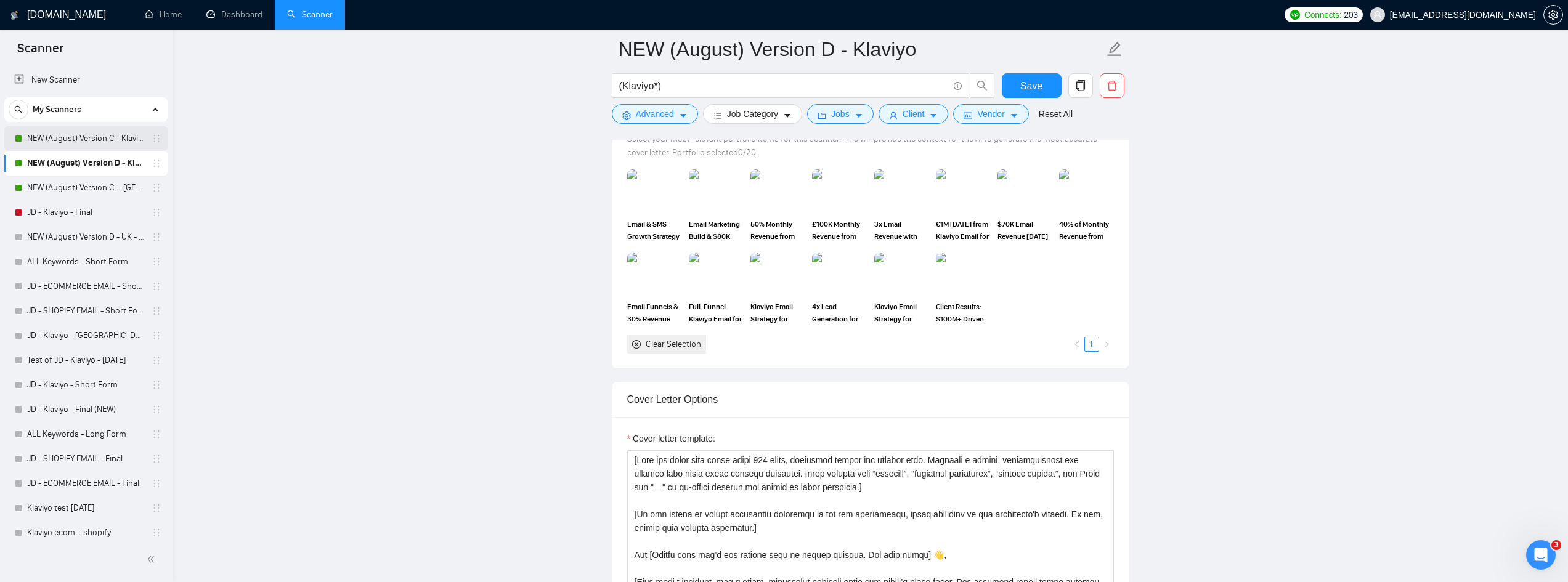
click at [89, 143] on link "NEW (August) Version C - Klaviyo" at bounding box center [85, 138] width 117 height 25
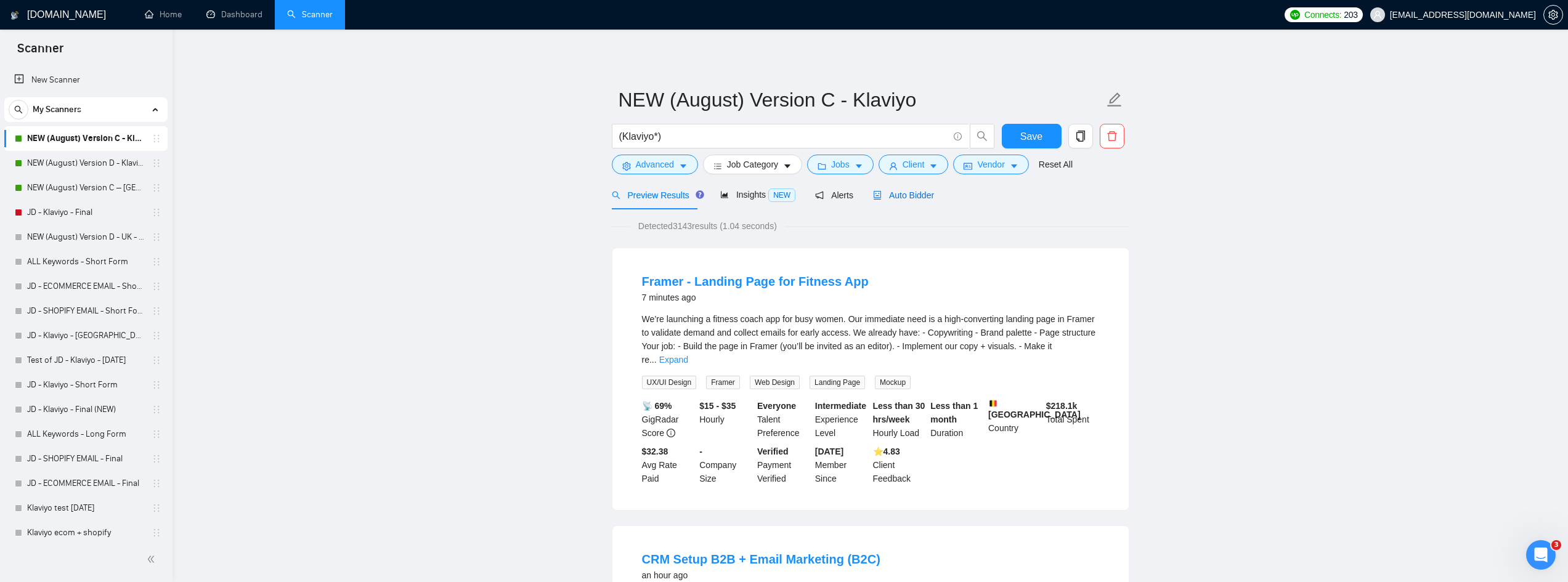
click at [902, 190] on span "Auto Bidder" at bounding box center [903, 195] width 61 height 10
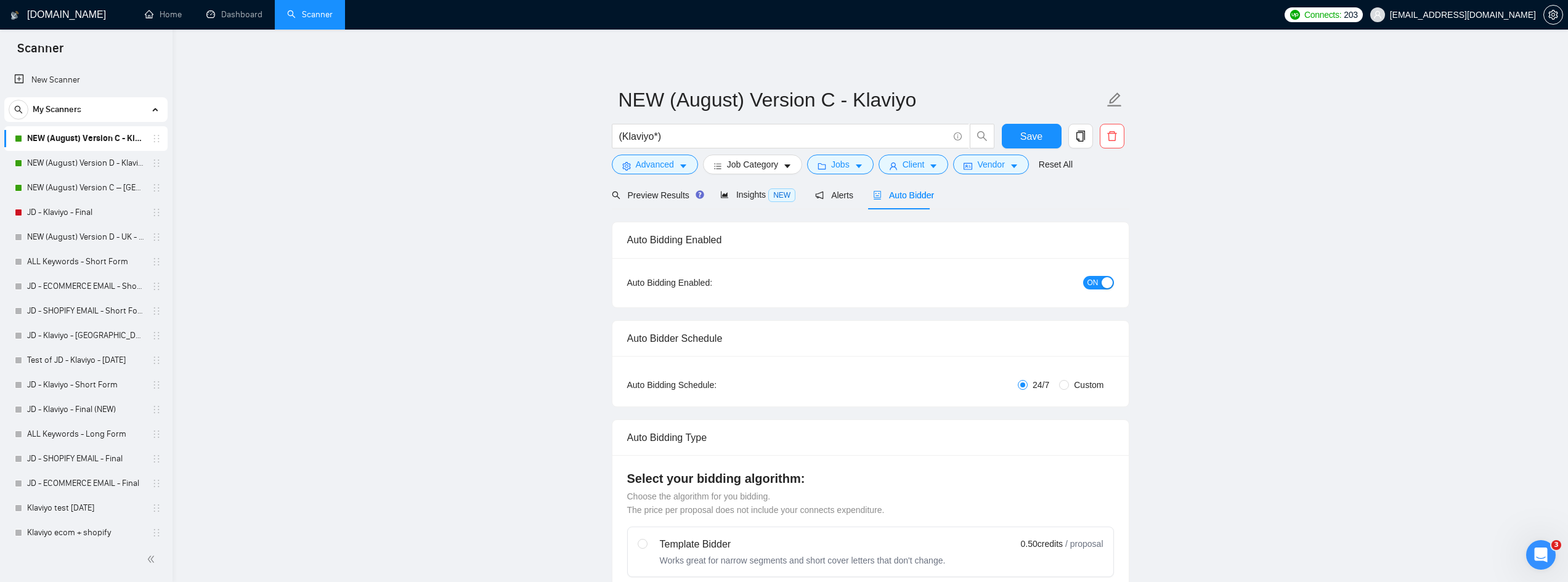
radio input "false"
radio input "true"
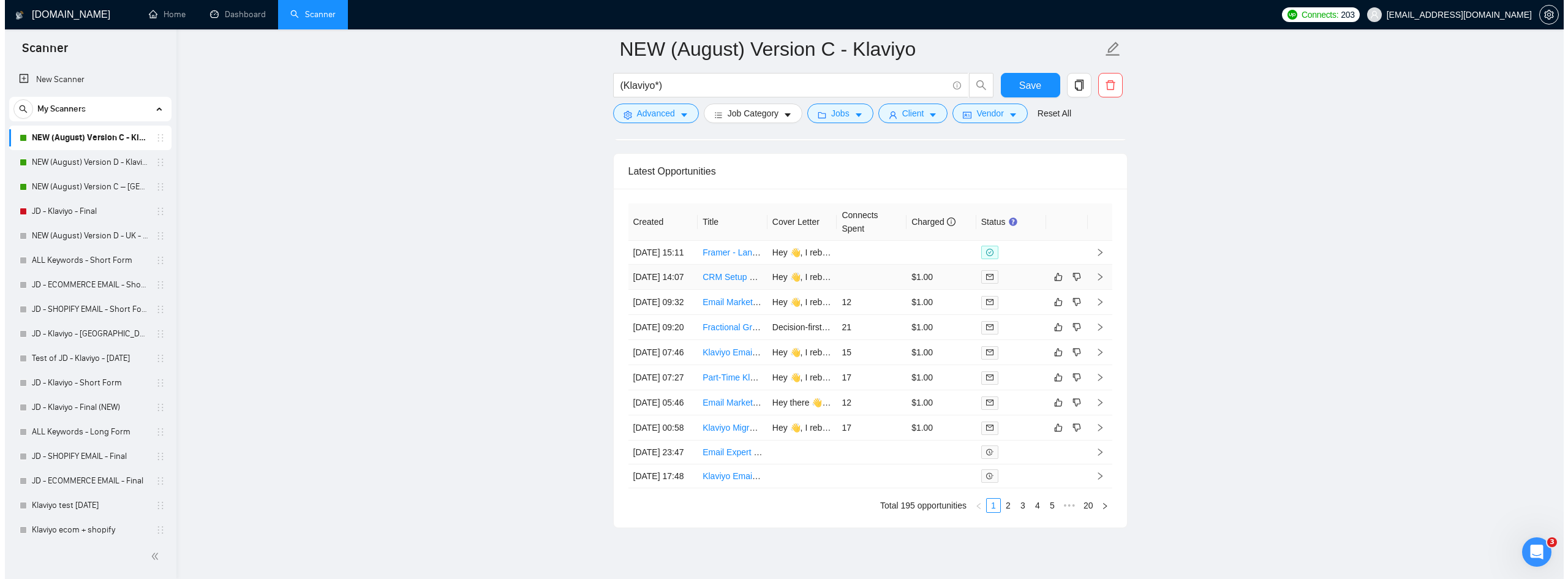
scroll to position [3353, 0]
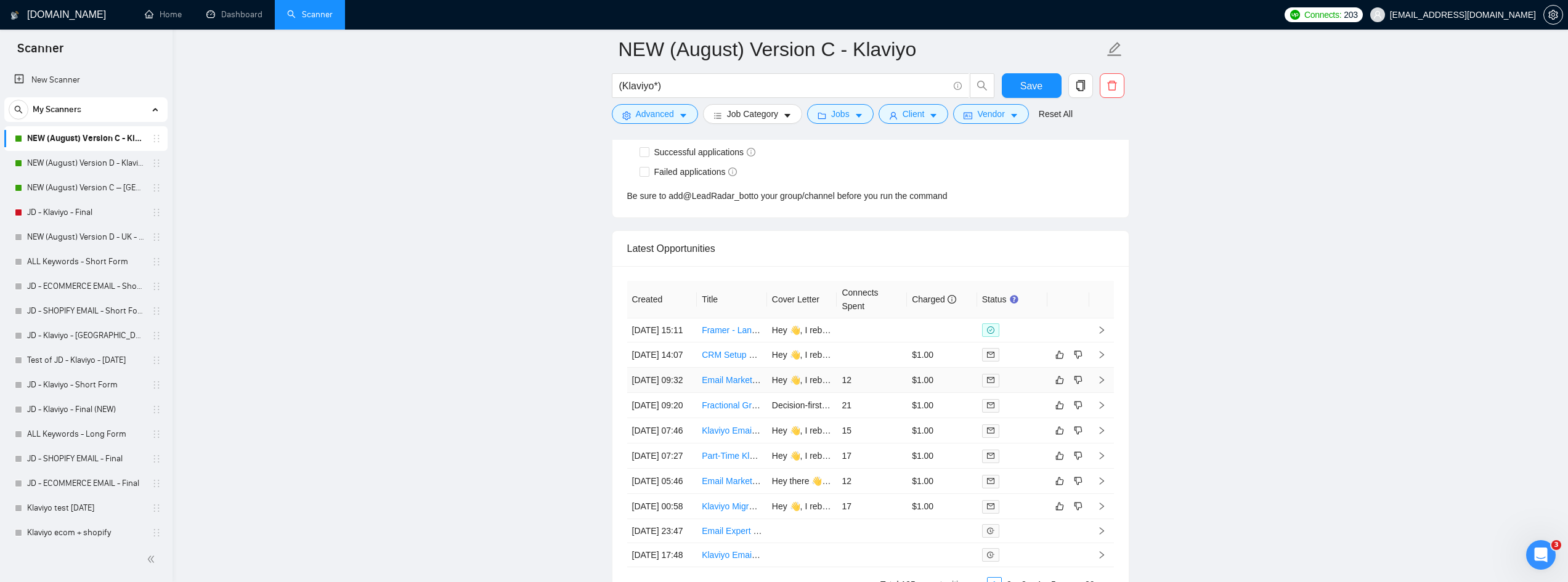
click at [722, 385] on link "Email Marketing & Klaviyo Automation Expert (Part-Time, Remote)" at bounding box center [828, 380] width 254 height 10
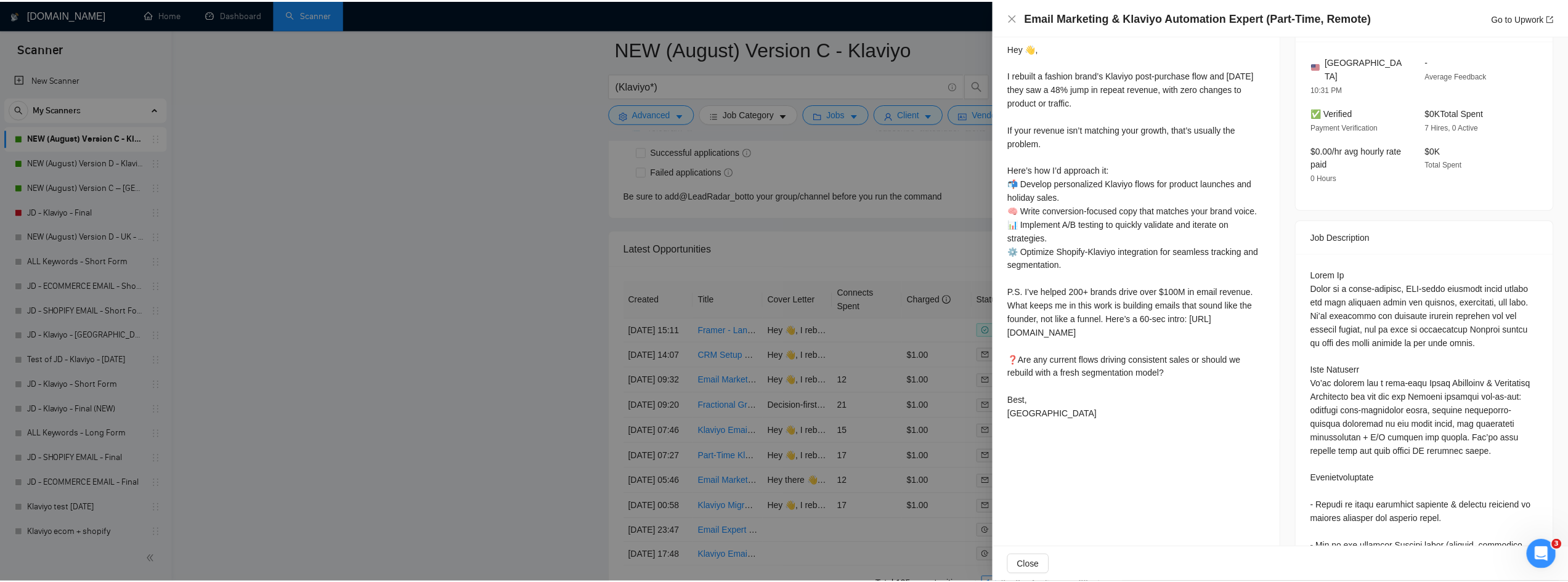
scroll to position [369, 0]
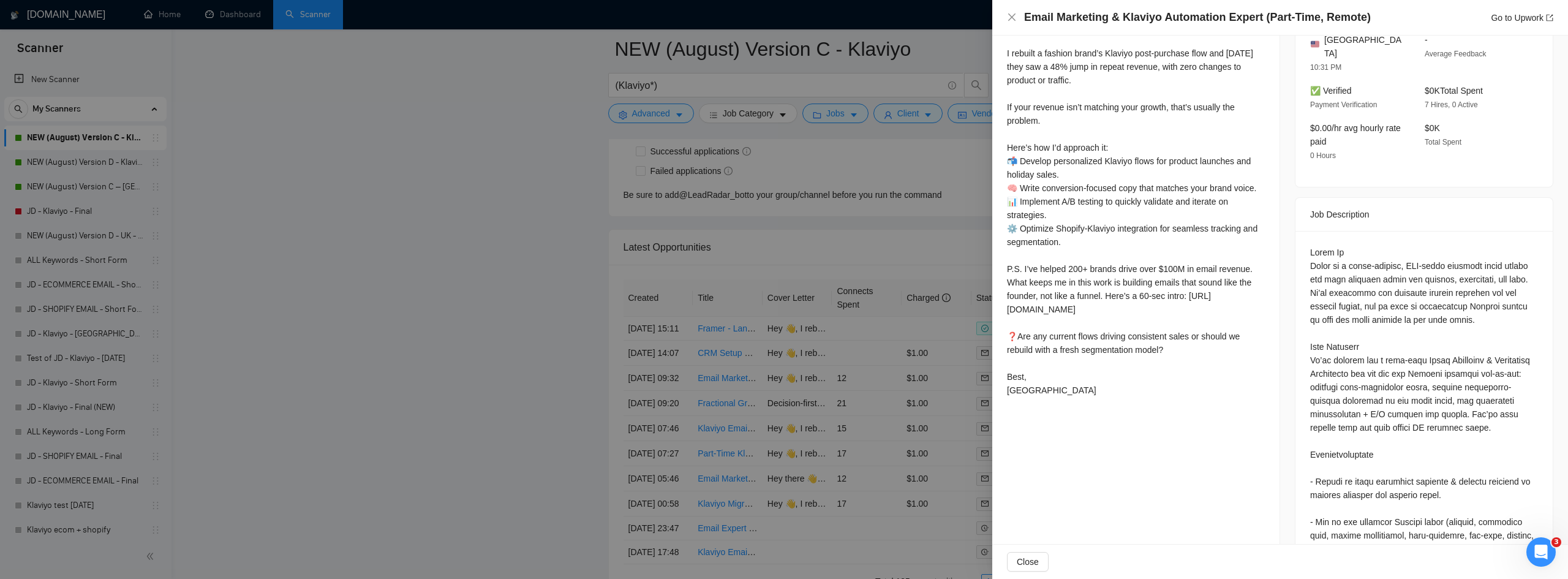
click at [498, 284] on div at bounding box center [784, 290] width 1568 height 579
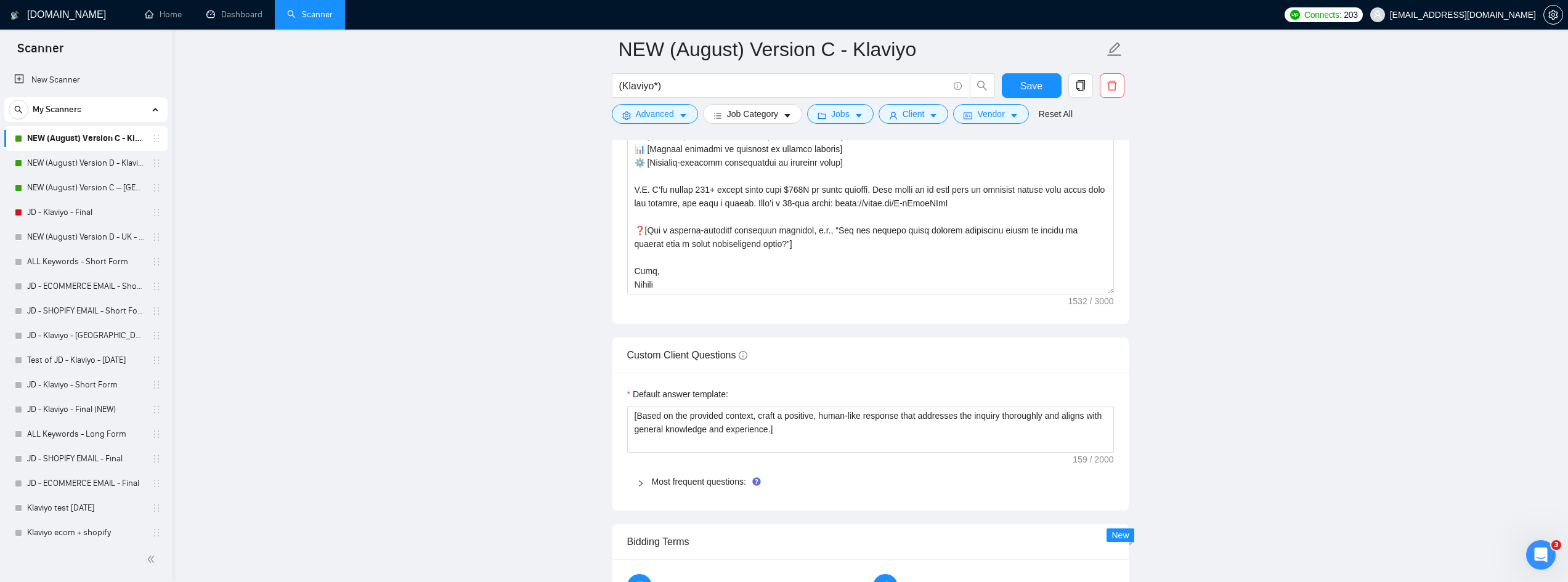
scroll to position [1585, 0]
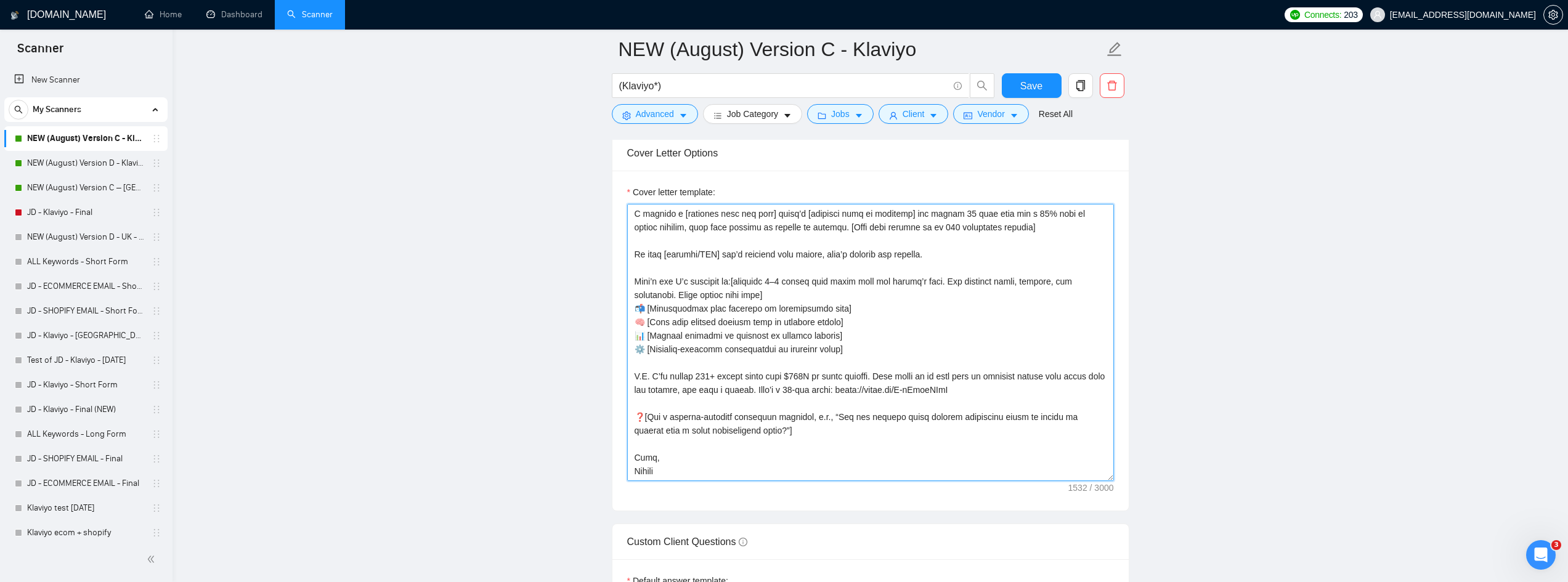
click at [881, 291] on textarea "Cover letter template:" at bounding box center [871, 342] width 486 height 277
click at [881, 348] on textarea "Cover letter template:" at bounding box center [871, 342] width 486 height 277
click at [868, 403] on textarea "Cover letter template:" at bounding box center [871, 342] width 486 height 277
click at [855, 421] on textarea "Cover letter template:" at bounding box center [871, 342] width 486 height 277
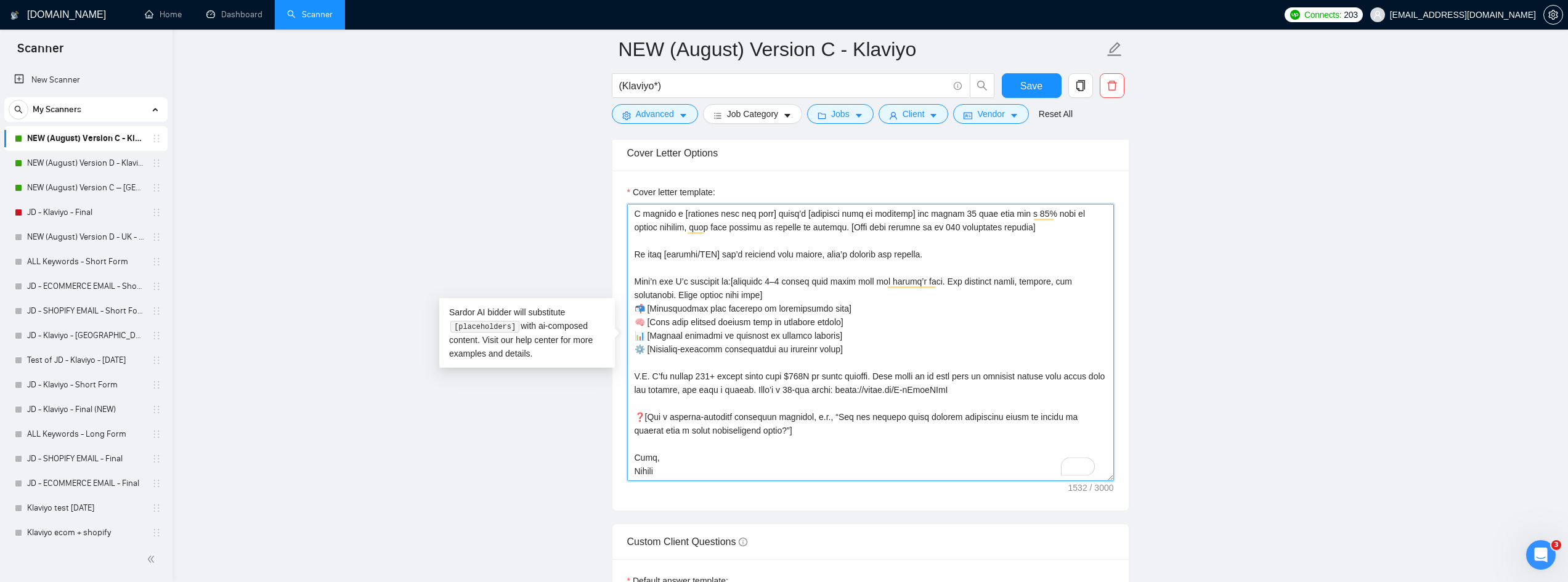
click at [845, 428] on textarea "Cover letter template:" at bounding box center [871, 342] width 486 height 277
click at [688, 259] on textarea "Cover letter template:" at bounding box center [871, 342] width 486 height 277
click at [642, 256] on textarea "Cover letter template:" at bounding box center [871, 342] width 486 height 277
click at [654, 252] on textarea "Cover letter template:" at bounding box center [871, 342] width 486 height 277
click at [718, 242] on textarea "Cover letter template:" at bounding box center [871, 342] width 486 height 277
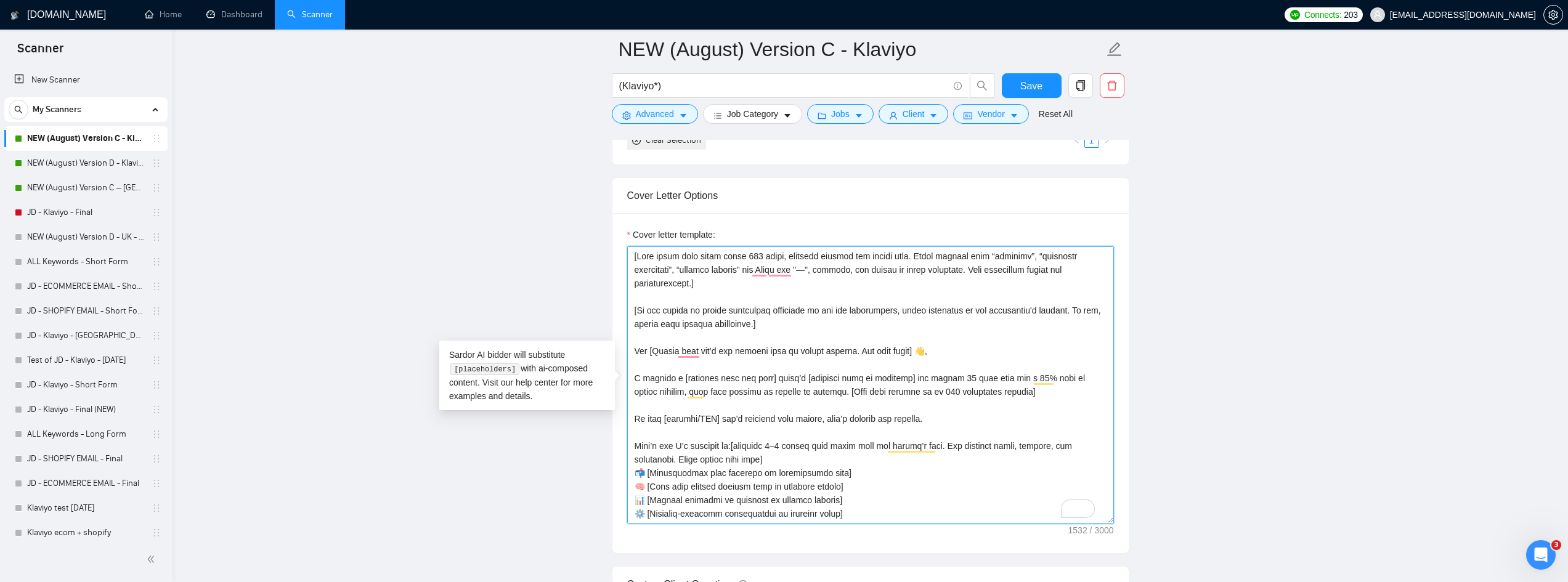
scroll to position [1523, 0]
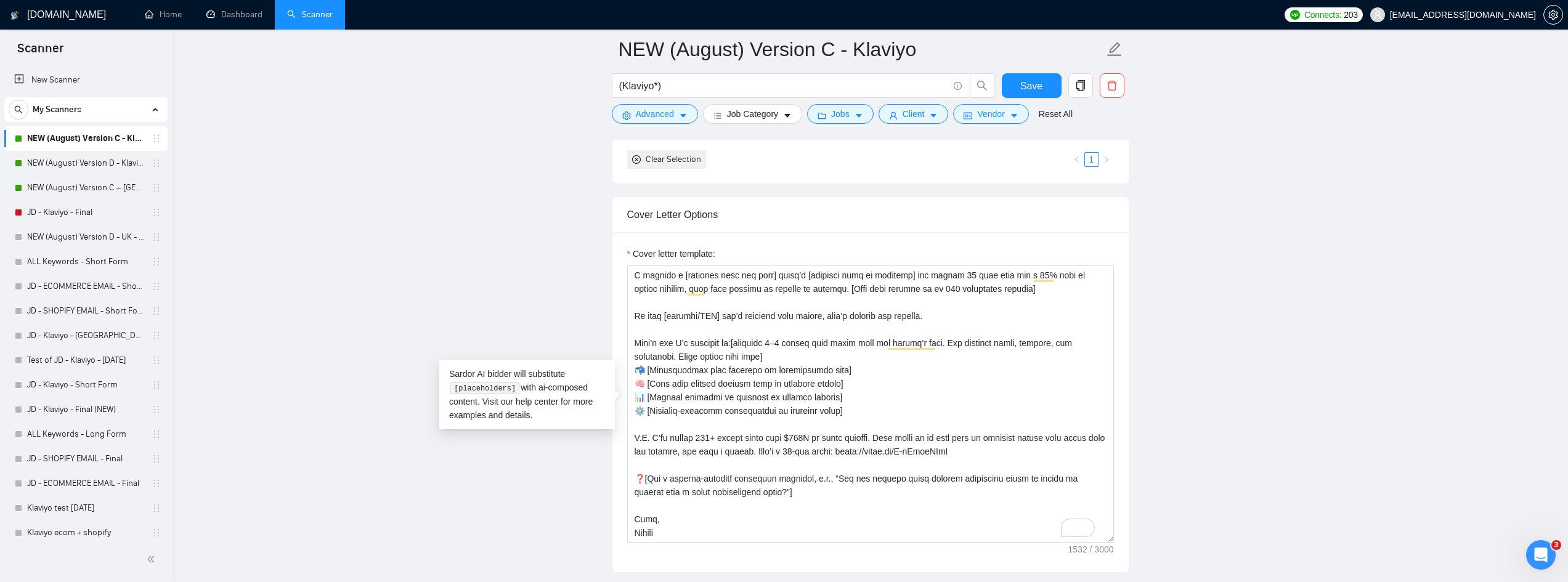
click at [1366, 209] on main "NEW (August) Version C - Klaviyo (Klaviyo*) Save Advanced Job Category Jobs Cli…" at bounding box center [871, 490] width 1356 height 3928
